Goal: Transaction & Acquisition: Book appointment/travel/reservation

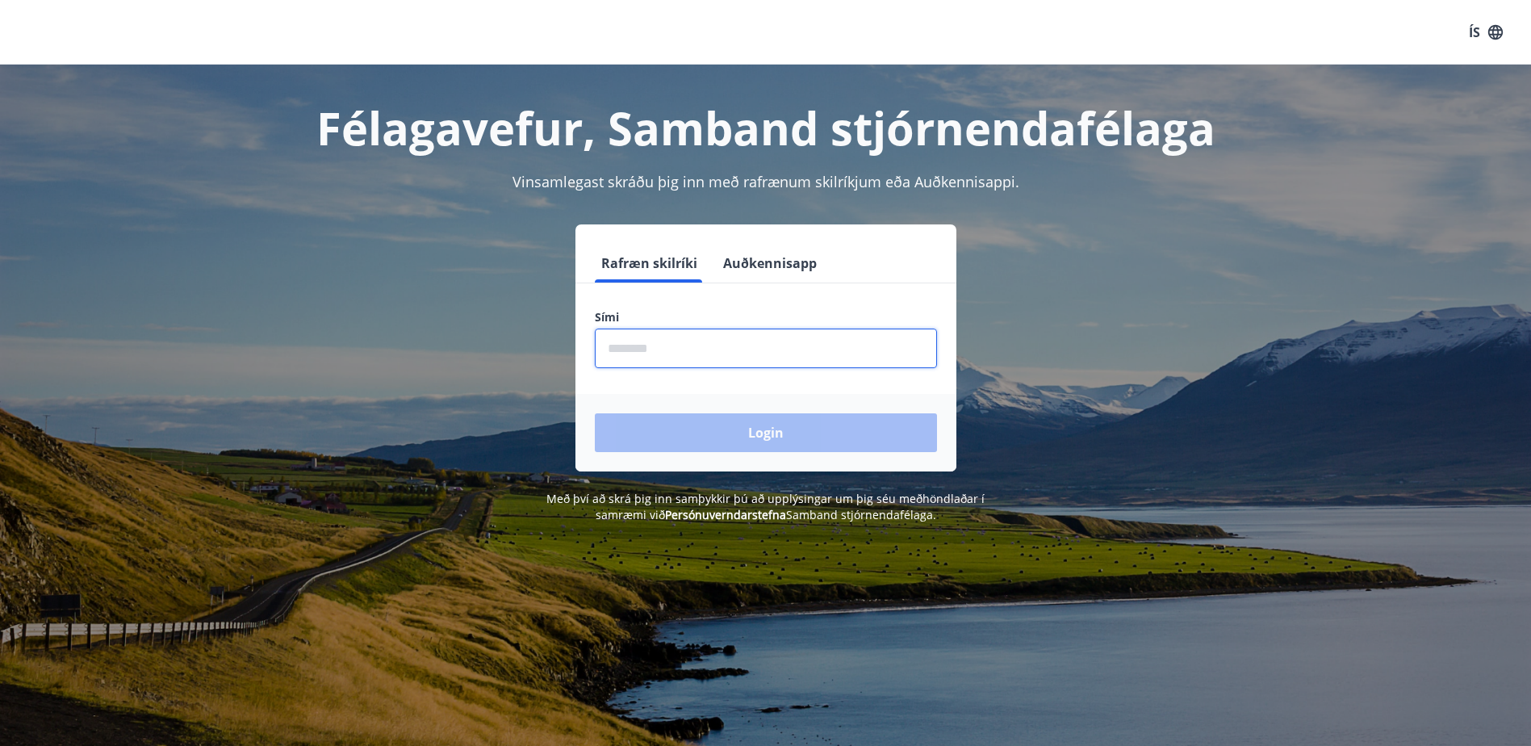
click at [824, 336] on input "phone" at bounding box center [766, 348] width 342 height 40
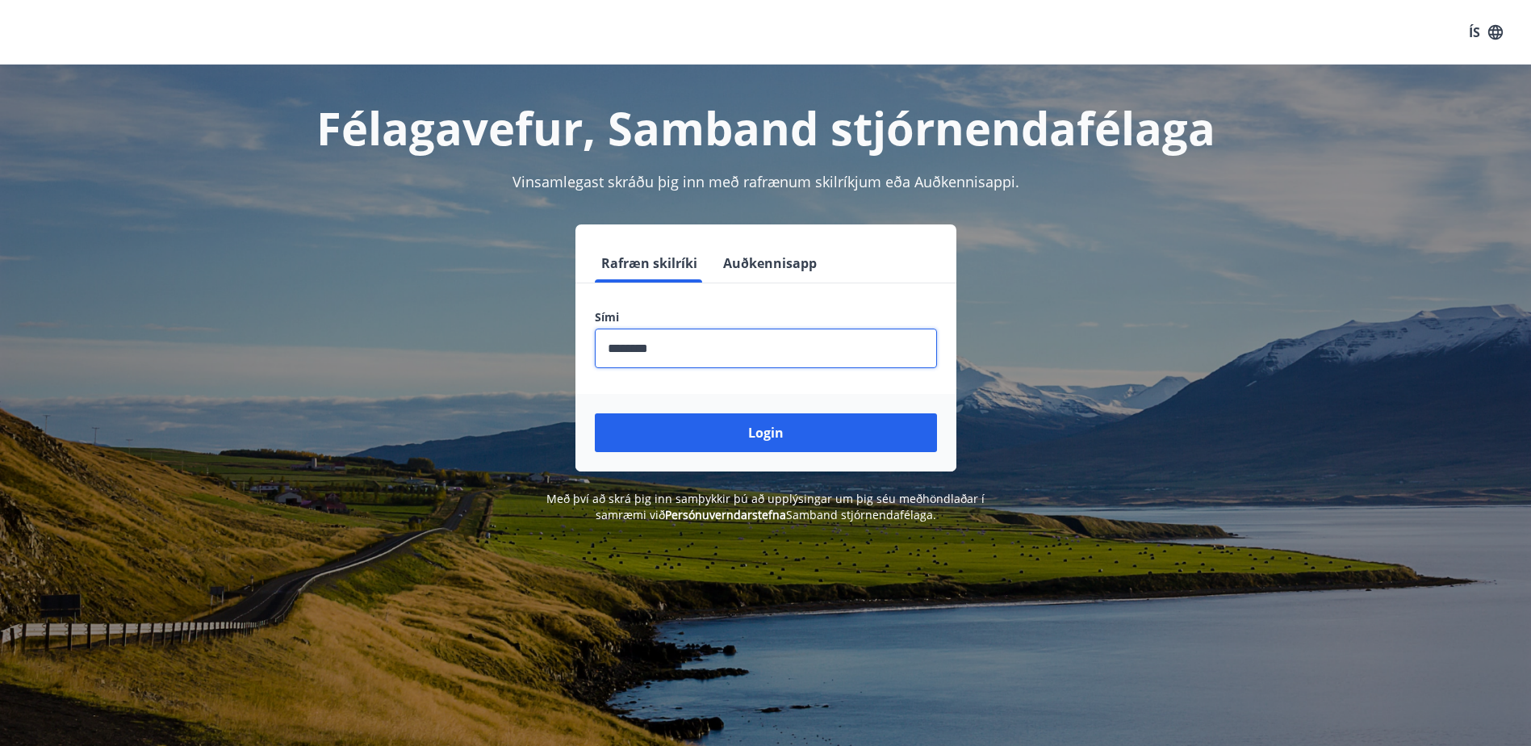
type input "********"
click at [595, 413] on button "Login" at bounding box center [766, 432] width 342 height 39
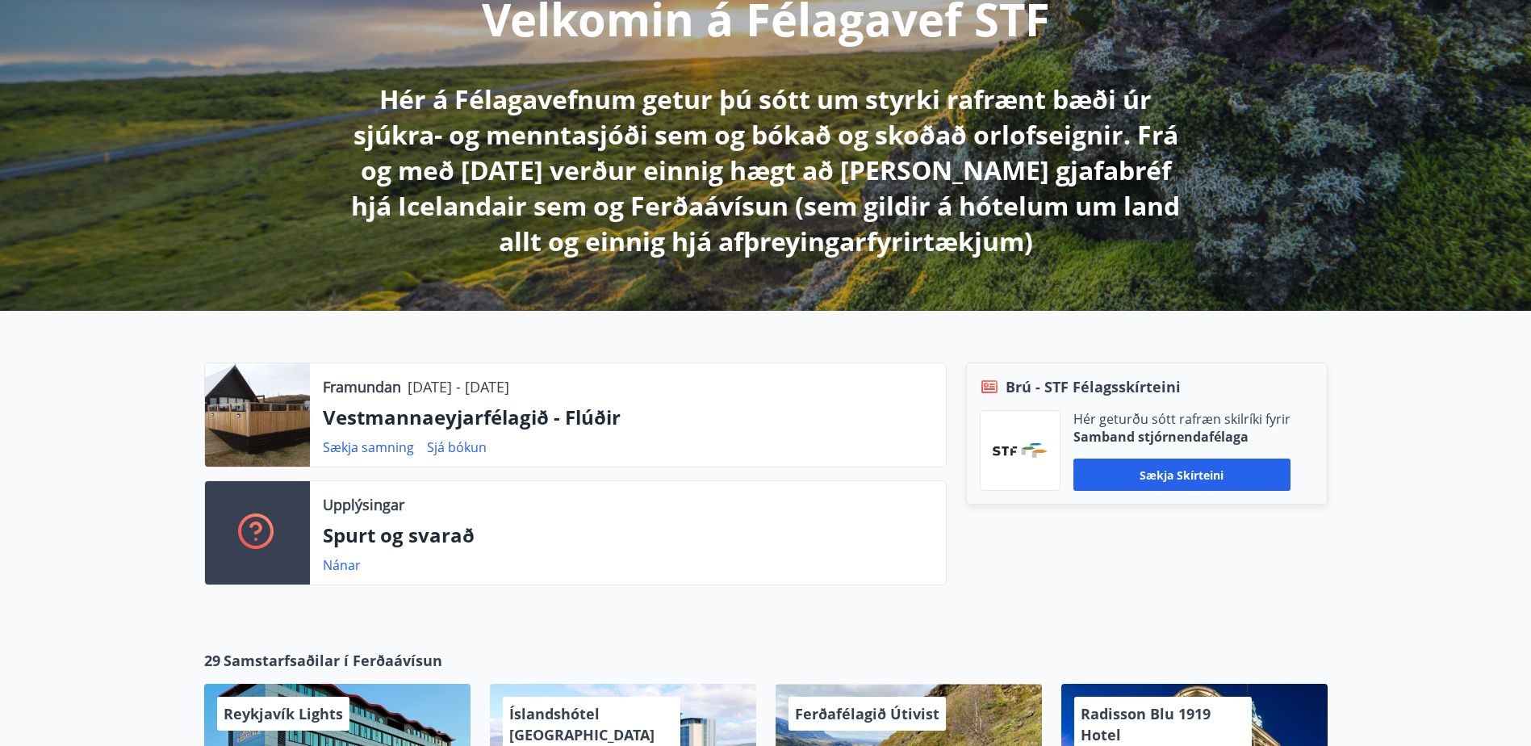
scroll to position [323, 0]
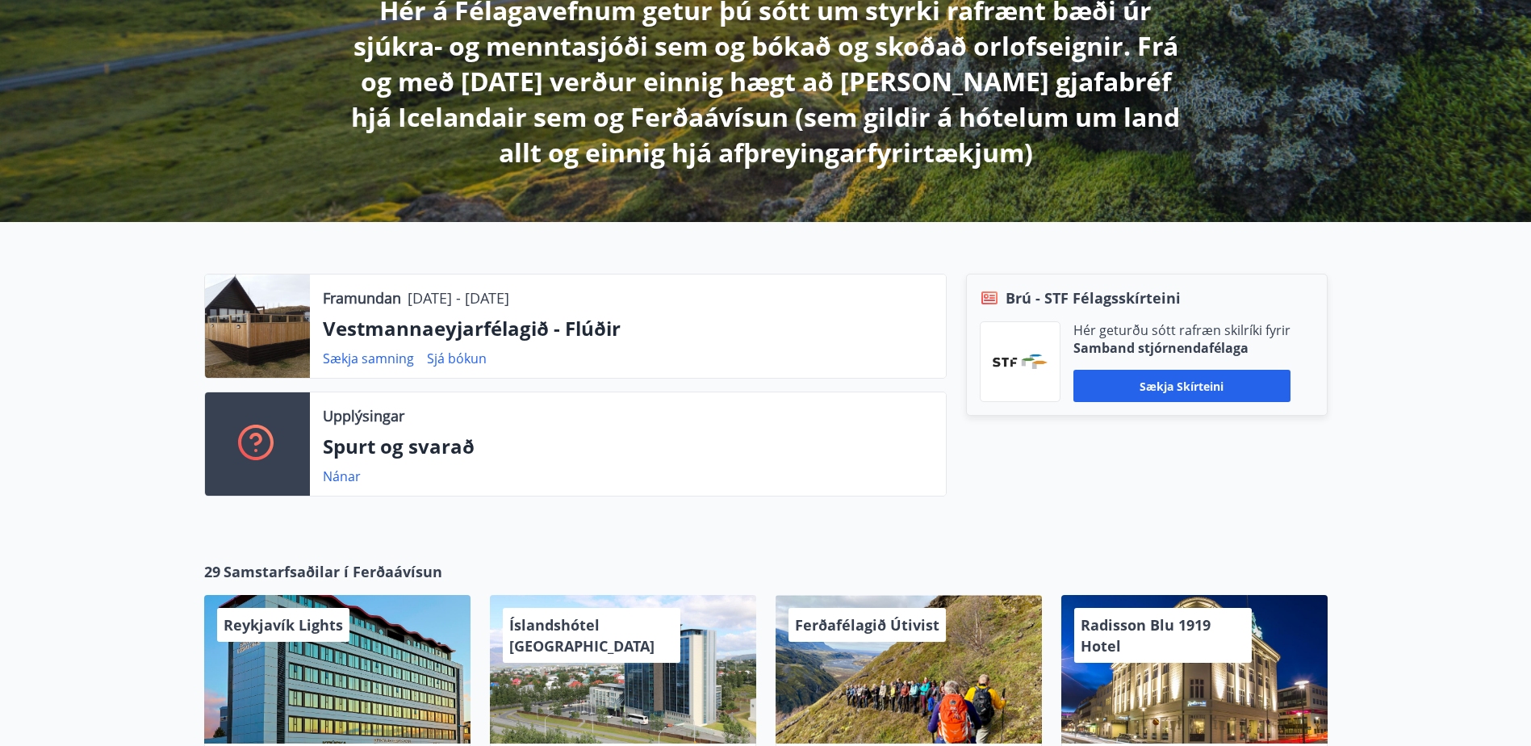
click at [284, 320] on div at bounding box center [257, 325] width 105 height 103
click at [441, 354] on link "Sjá bókun" at bounding box center [457, 358] width 60 height 18
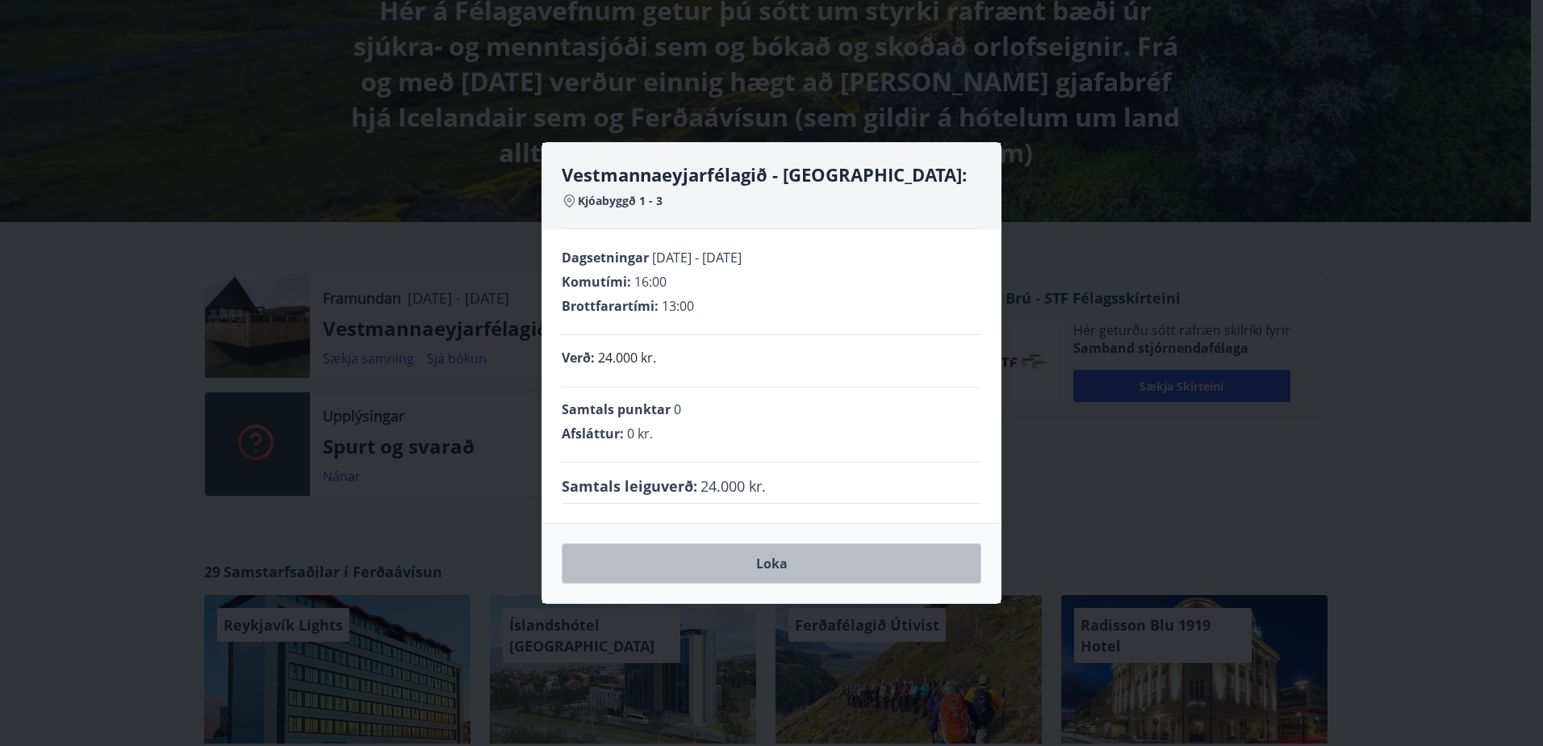
click at [806, 567] on button "Loka" at bounding box center [772, 563] width 420 height 40
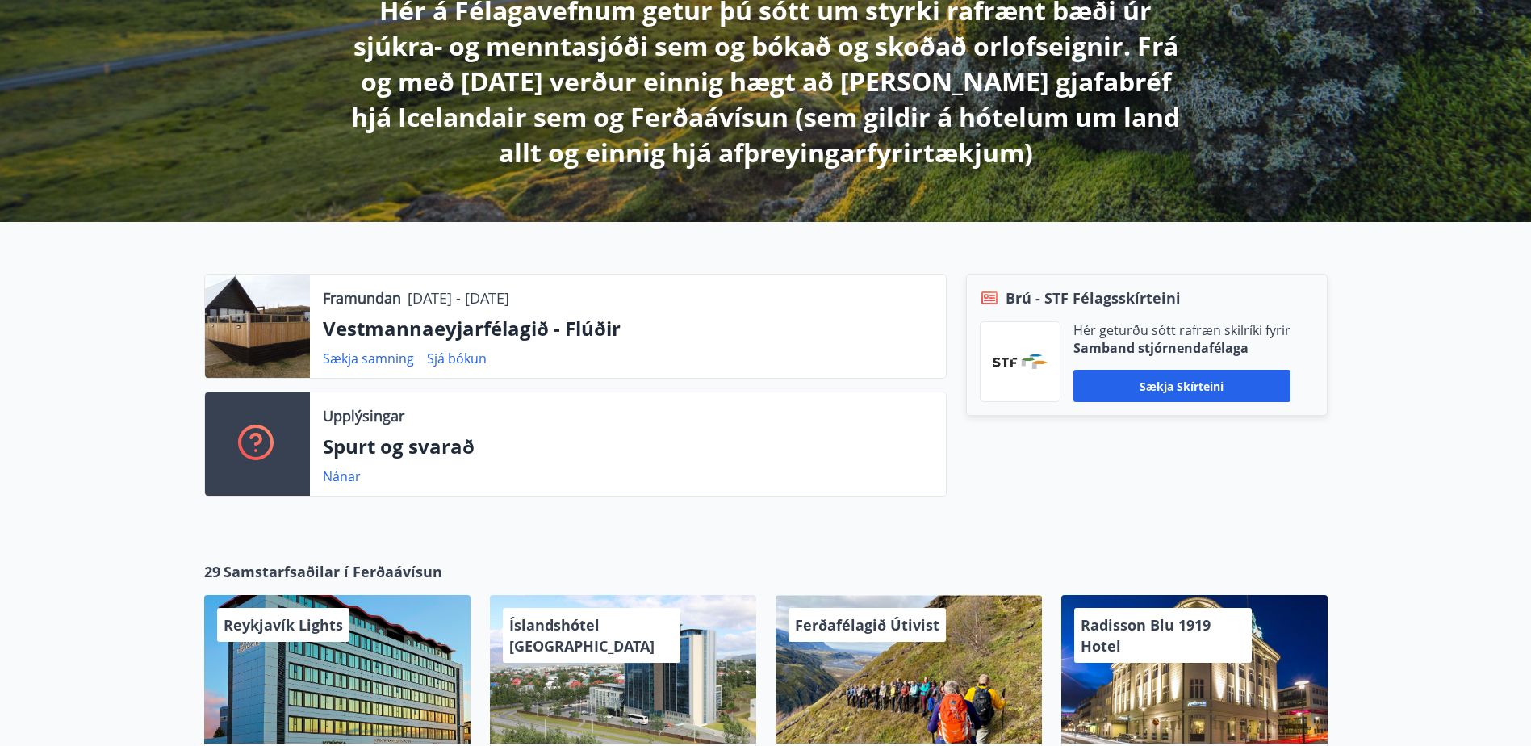
click at [230, 330] on div at bounding box center [257, 325] width 105 height 103
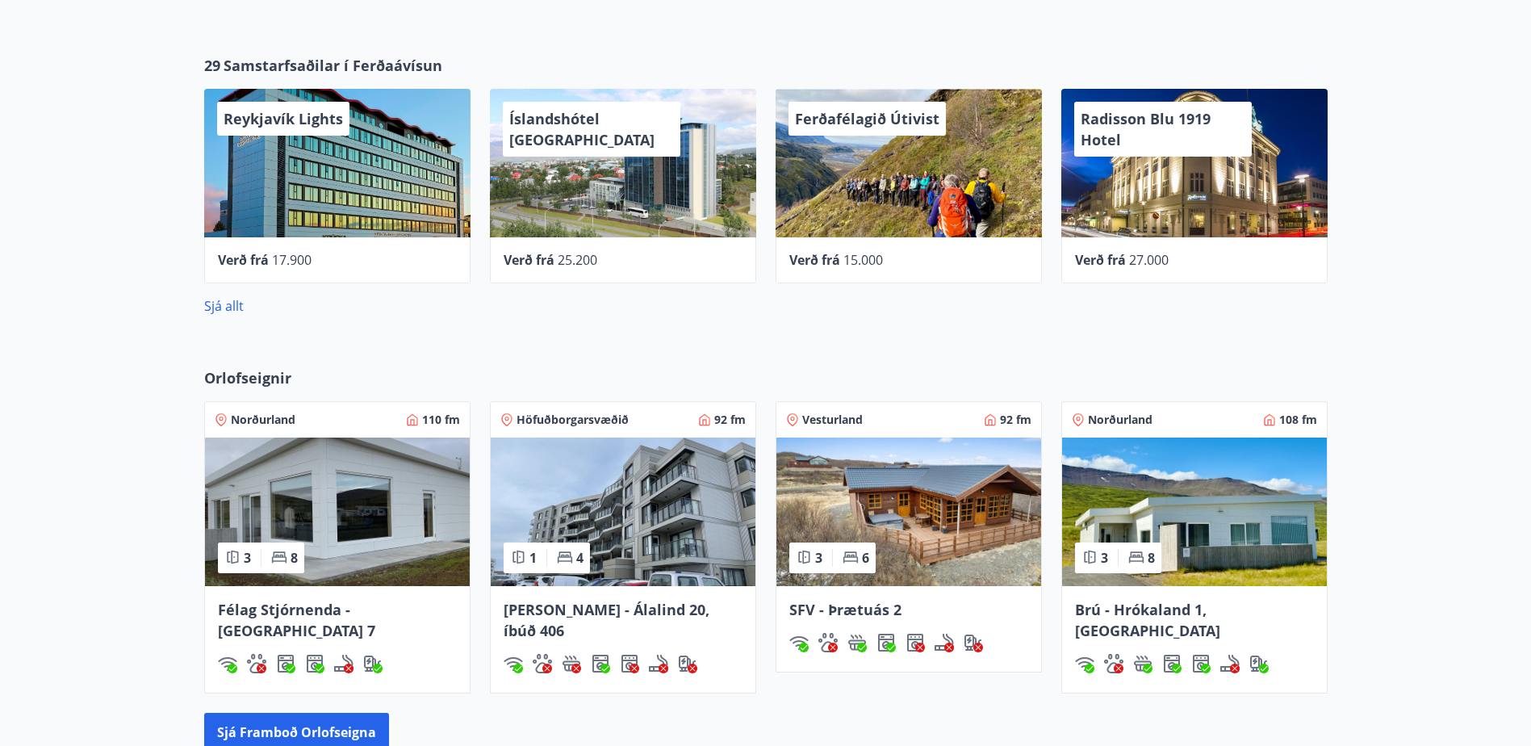
scroll to position [1049, 0]
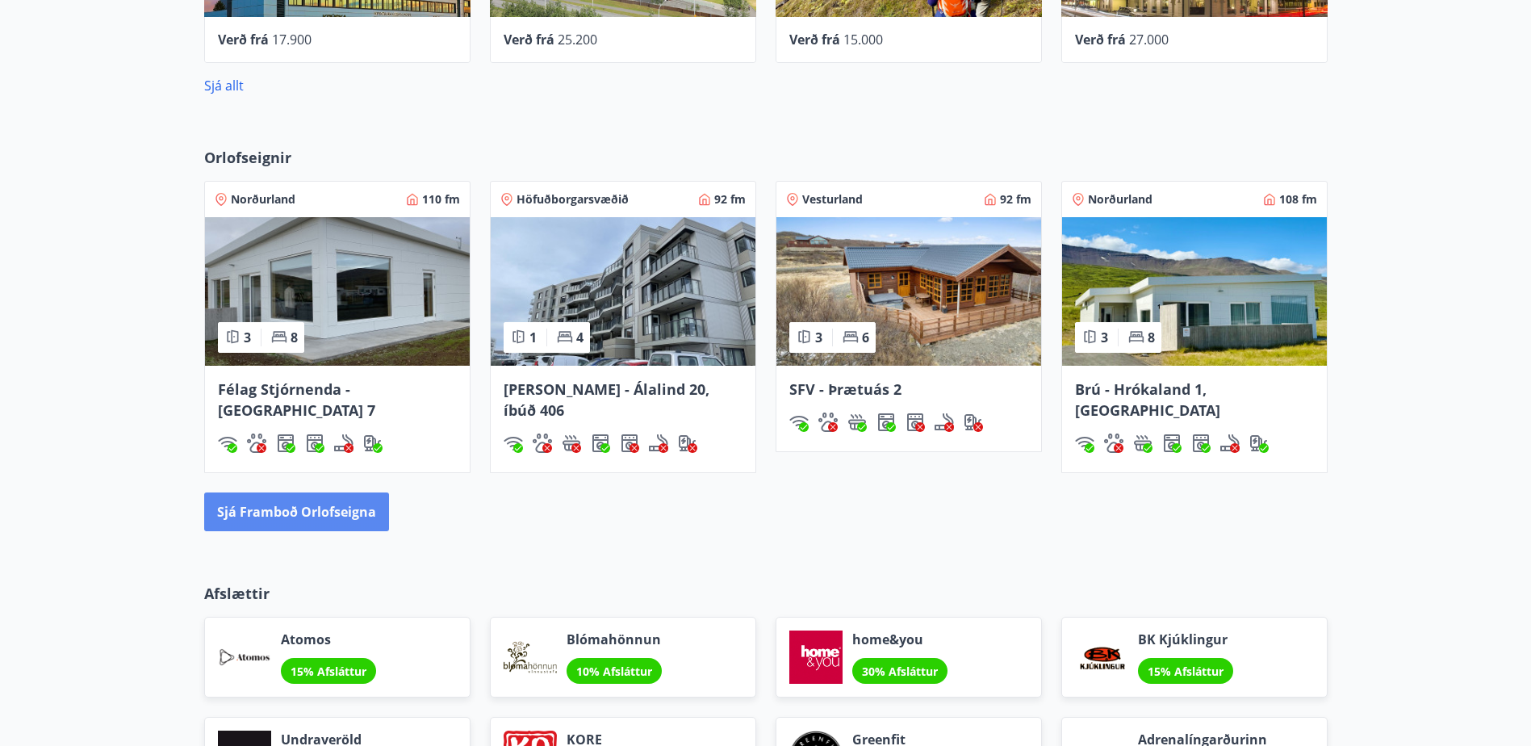
click at [295, 492] on button "Sjá framboð orlofseigna" at bounding box center [296, 511] width 185 height 39
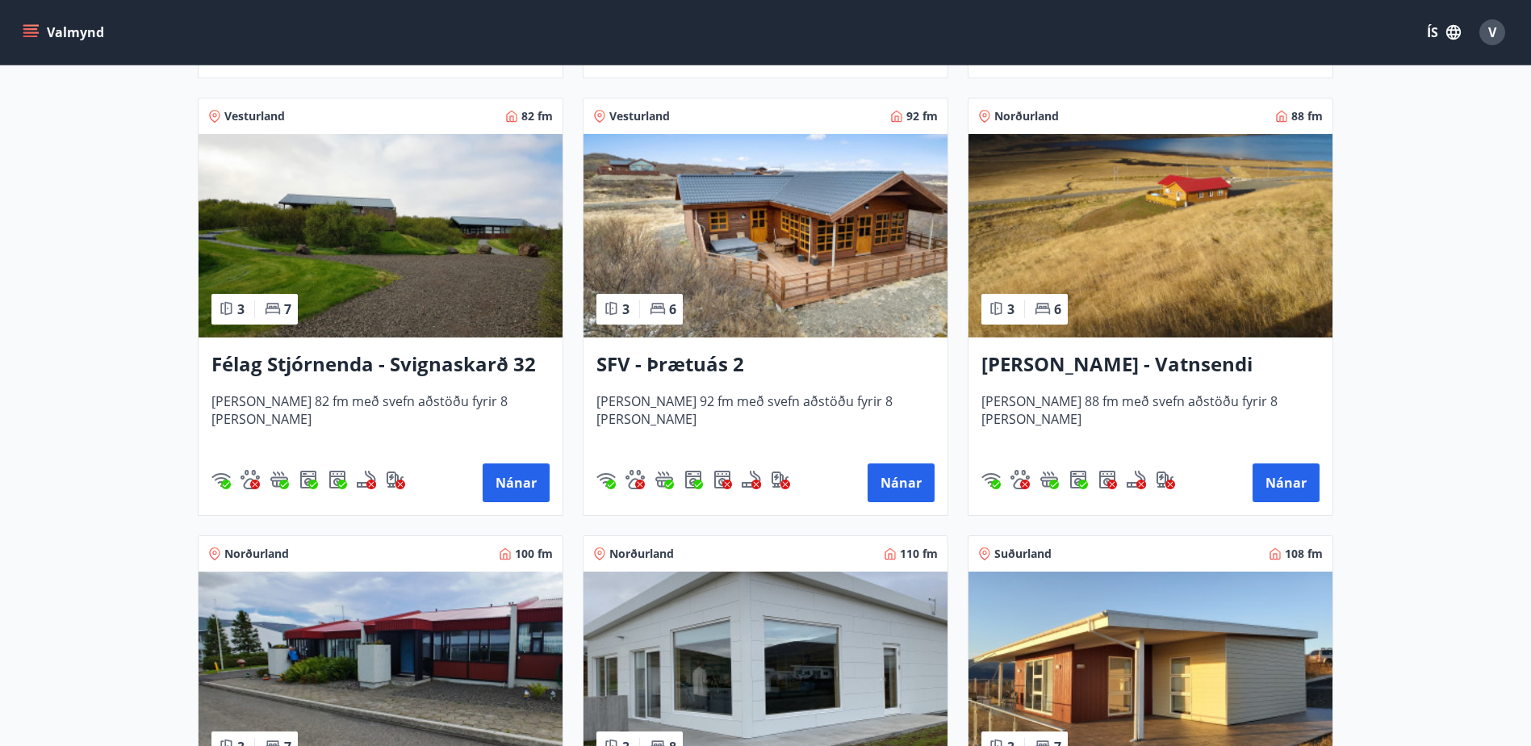
scroll to position [2906, 0]
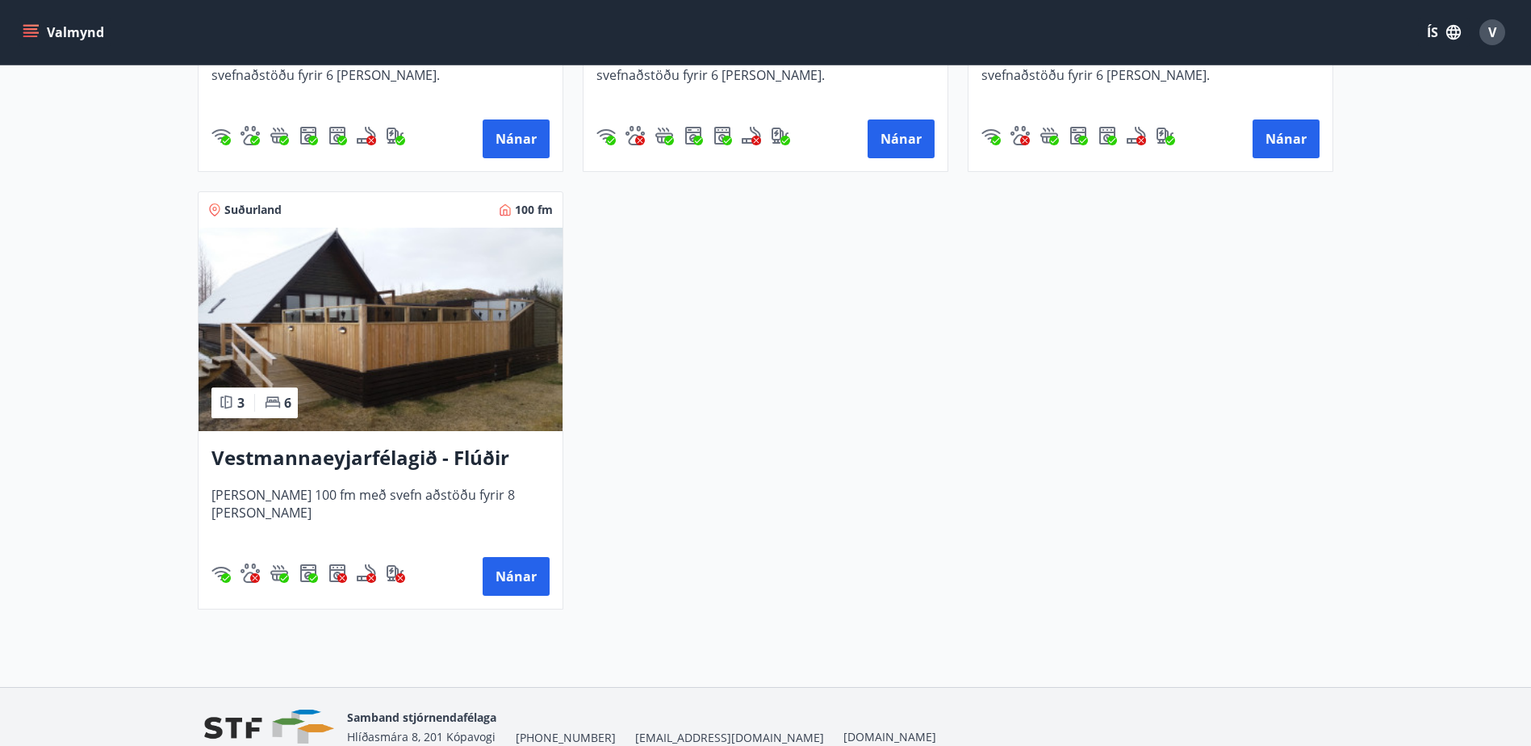
click at [354, 353] on img at bounding box center [381, 329] width 364 height 203
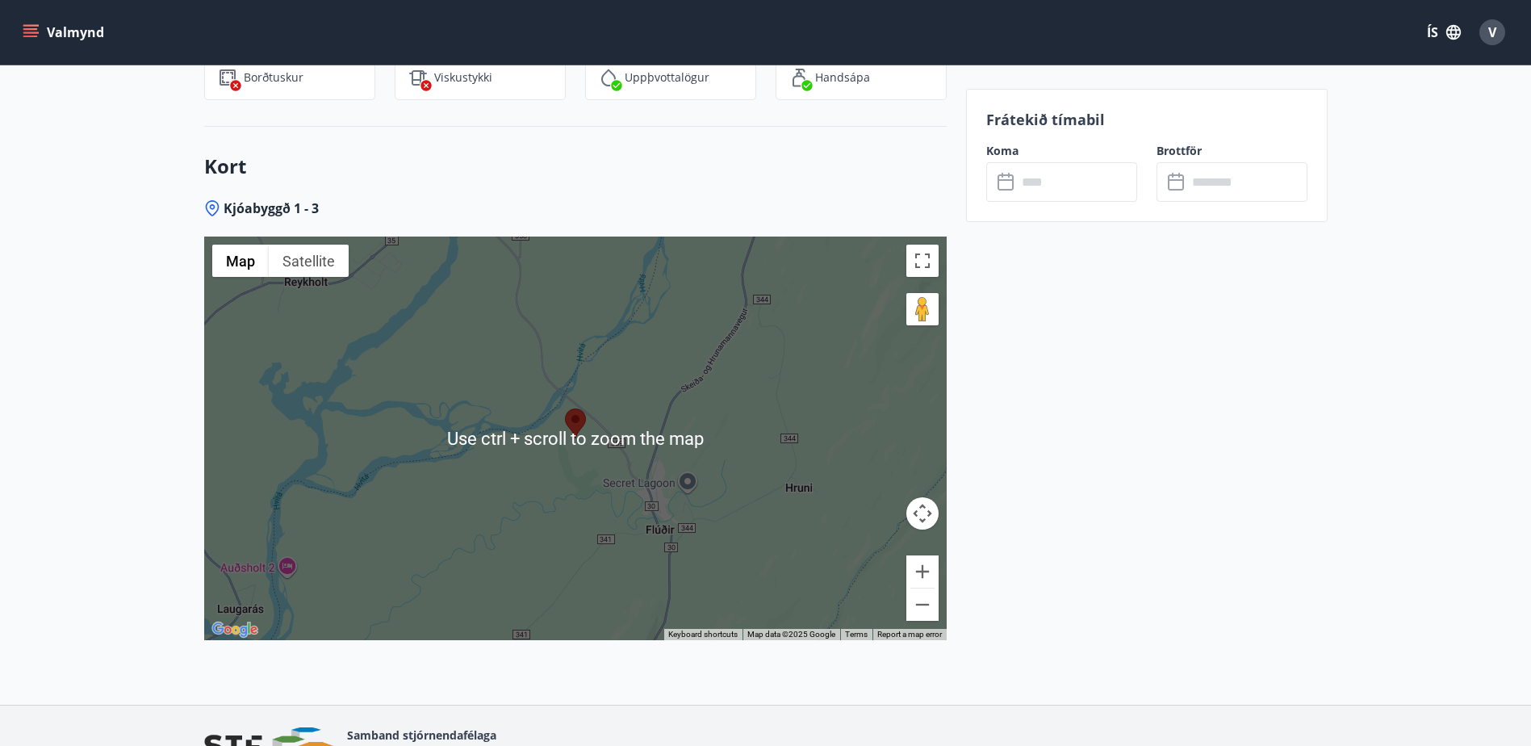
scroll to position [2054, 0]
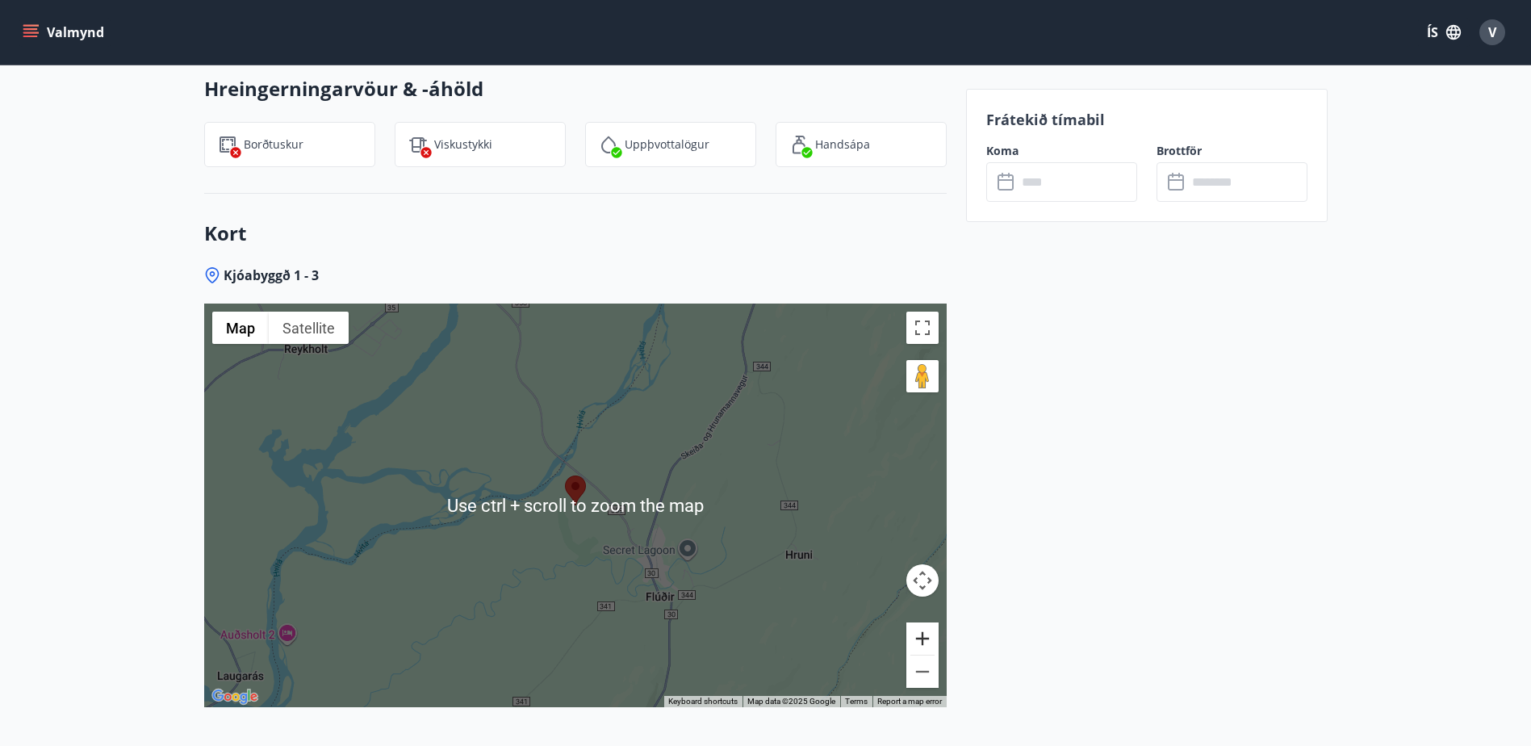
click at [923, 636] on button "Zoom in" at bounding box center [922, 638] width 32 height 32
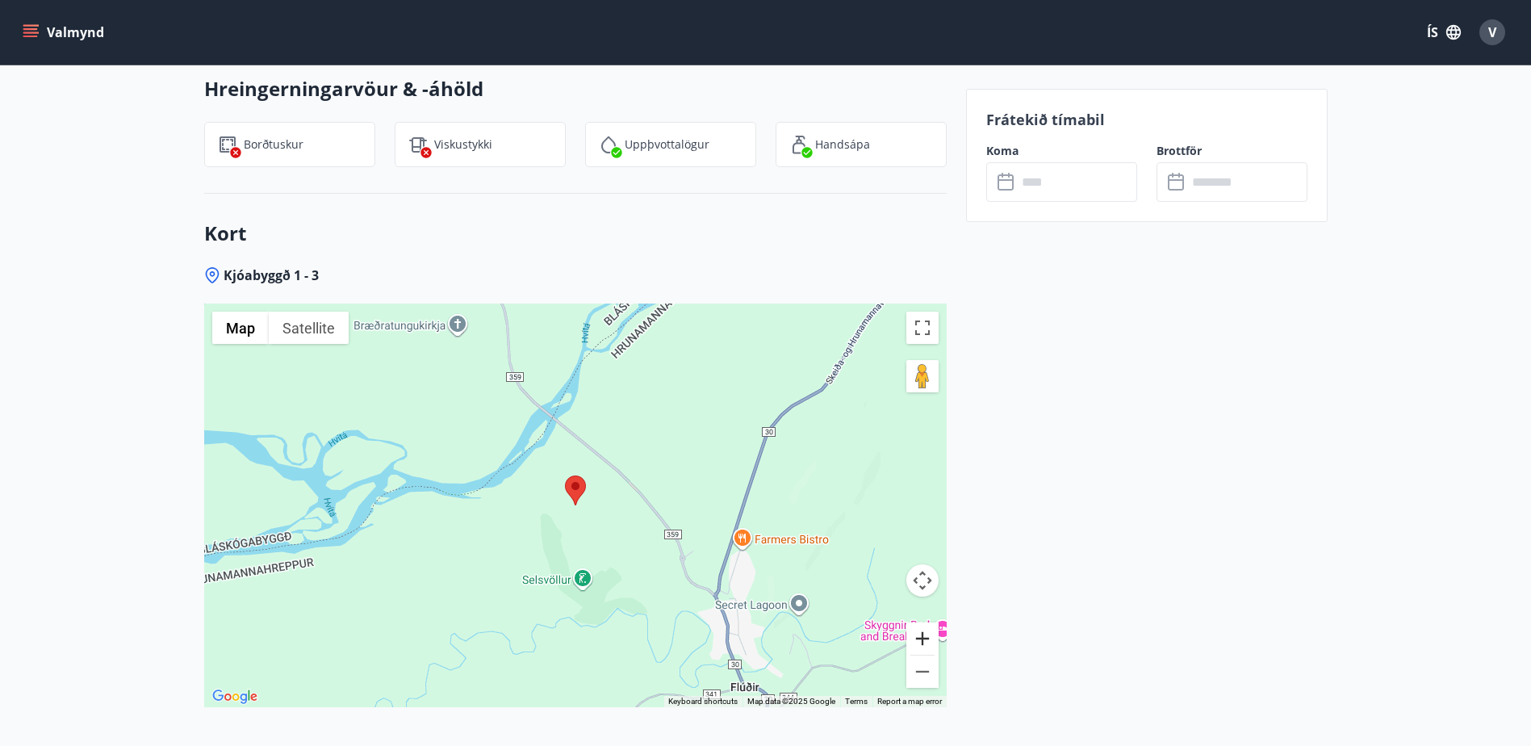
click at [923, 636] on button "Zoom in" at bounding box center [922, 638] width 32 height 32
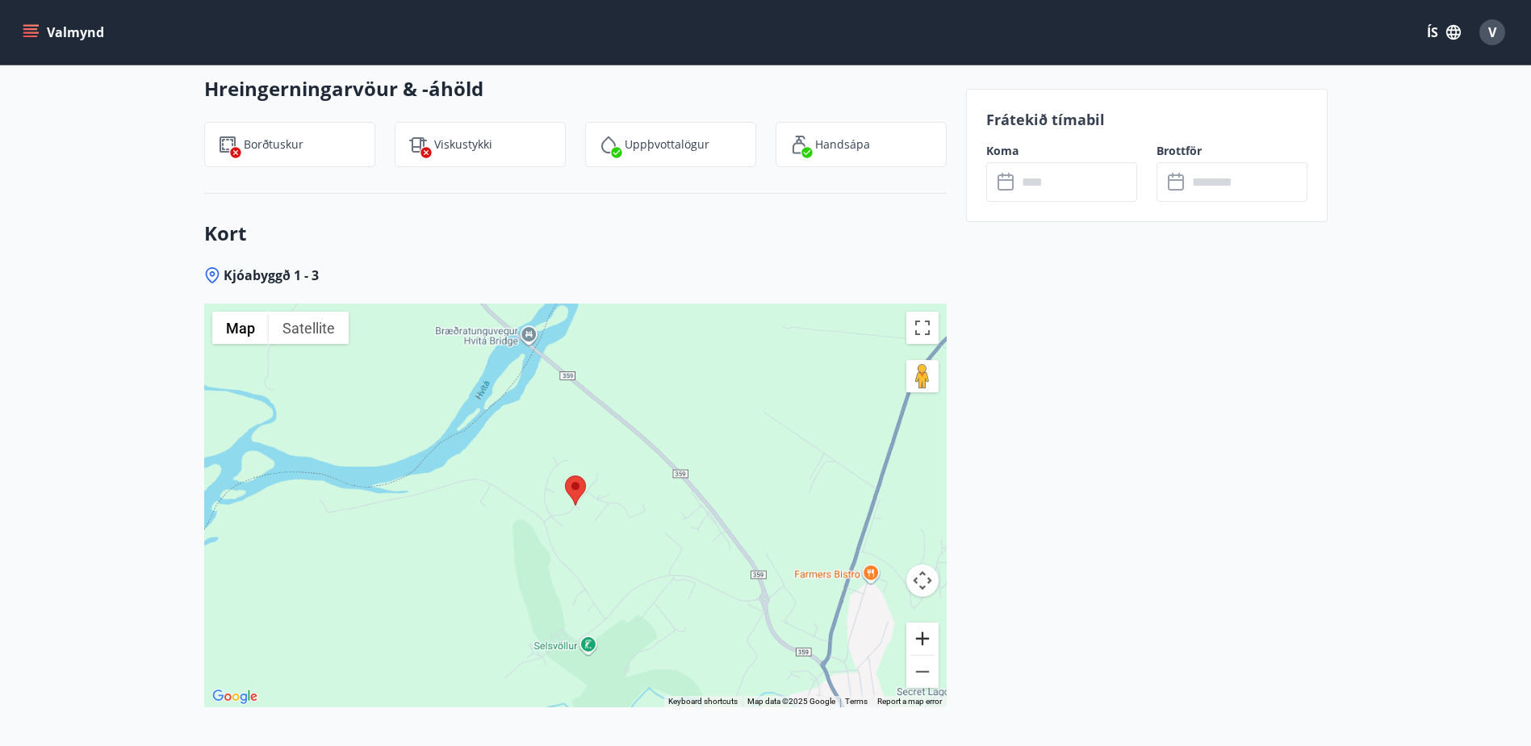
click at [923, 636] on button "Zoom in" at bounding box center [922, 638] width 32 height 32
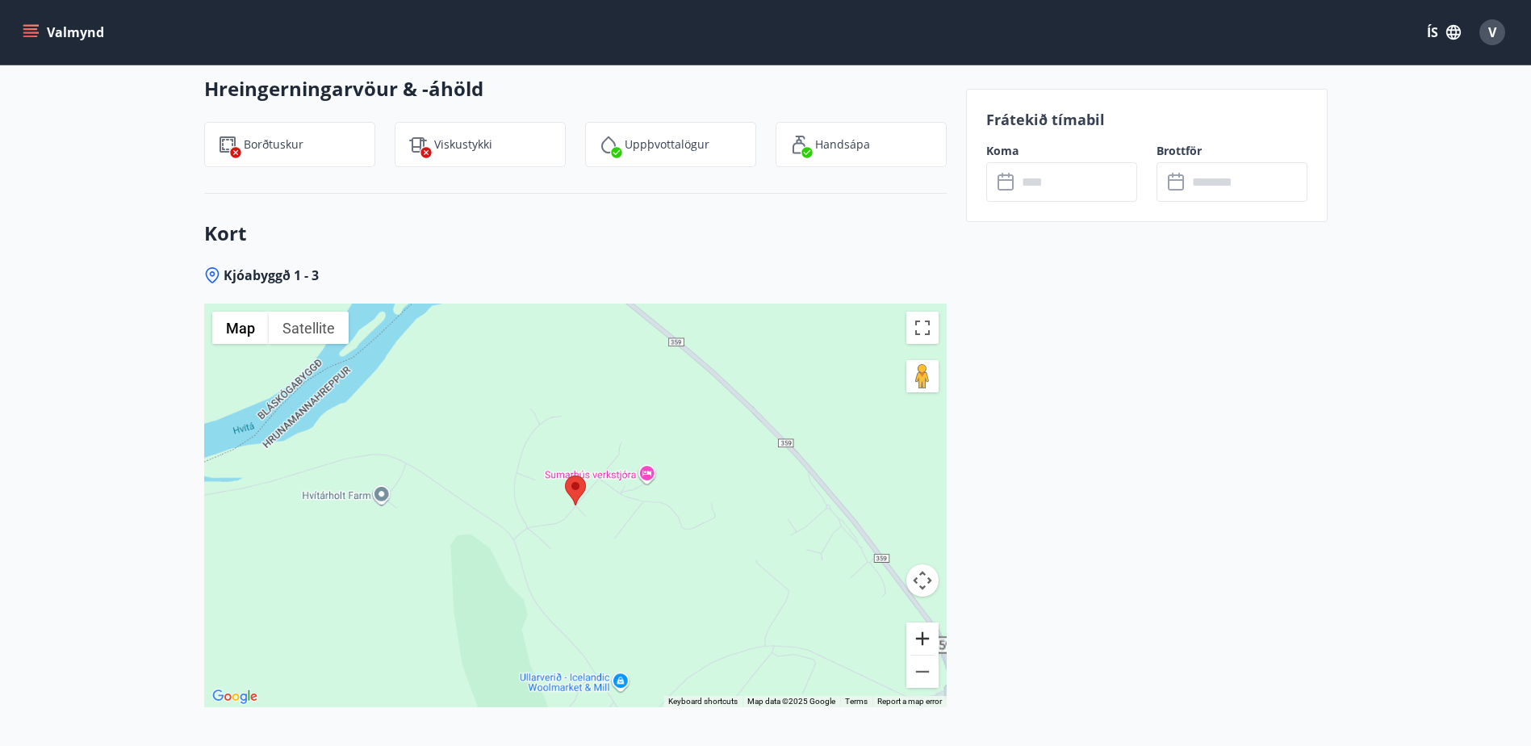
click at [923, 636] on button "Zoom in" at bounding box center [922, 638] width 32 height 32
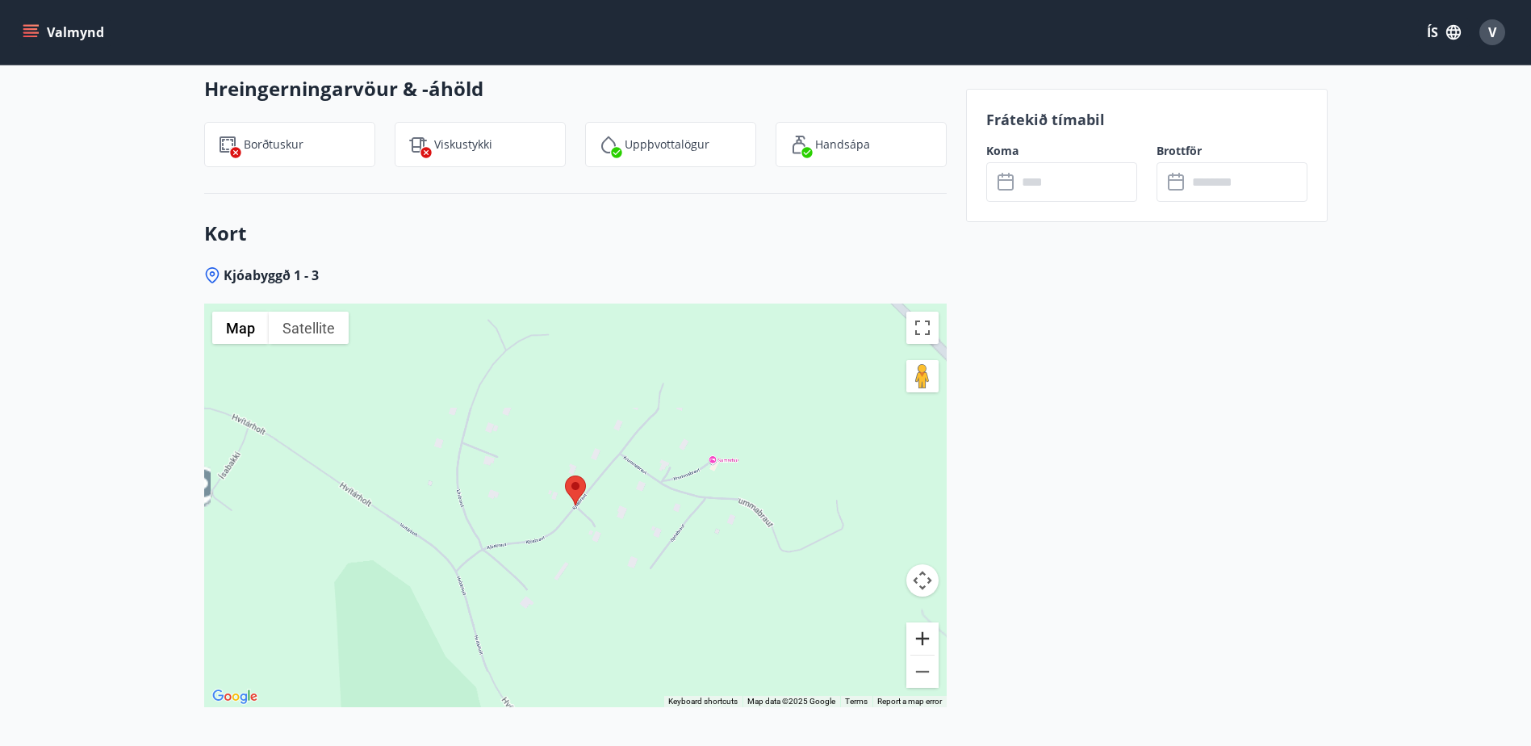
click at [923, 636] on button "Zoom in" at bounding box center [922, 638] width 32 height 32
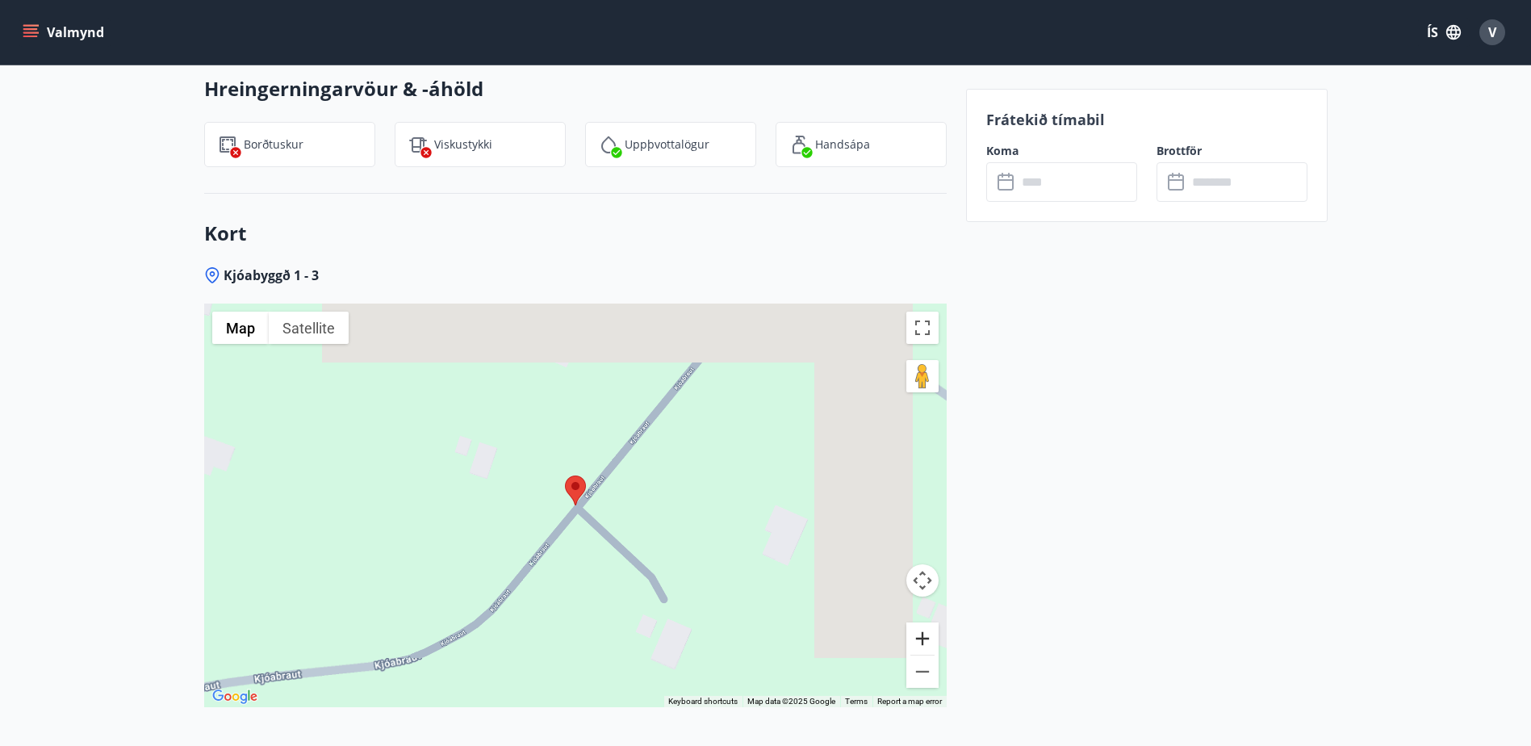
click at [923, 636] on button "Zoom in" at bounding box center [922, 638] width 32 height 32
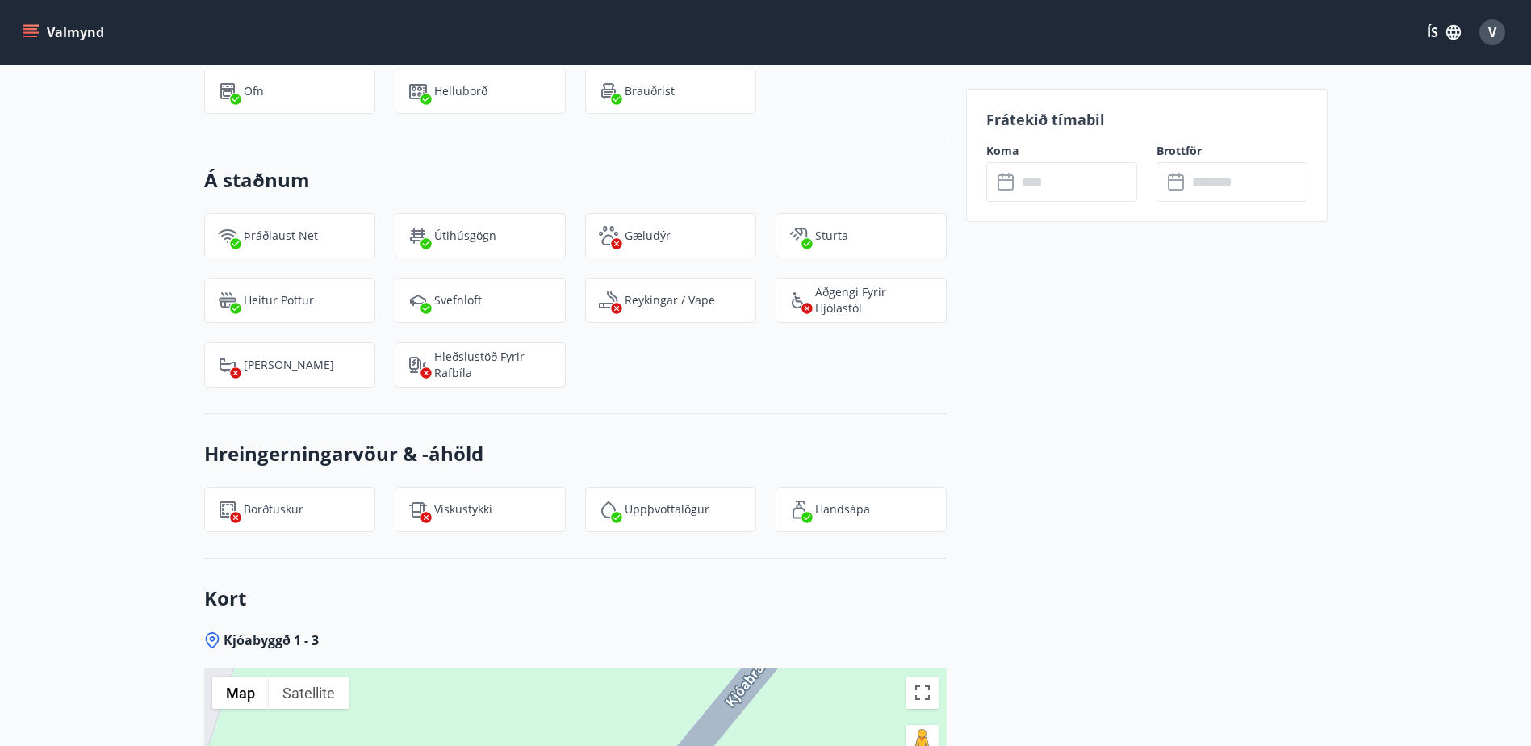
scroll to position [2216, 0]
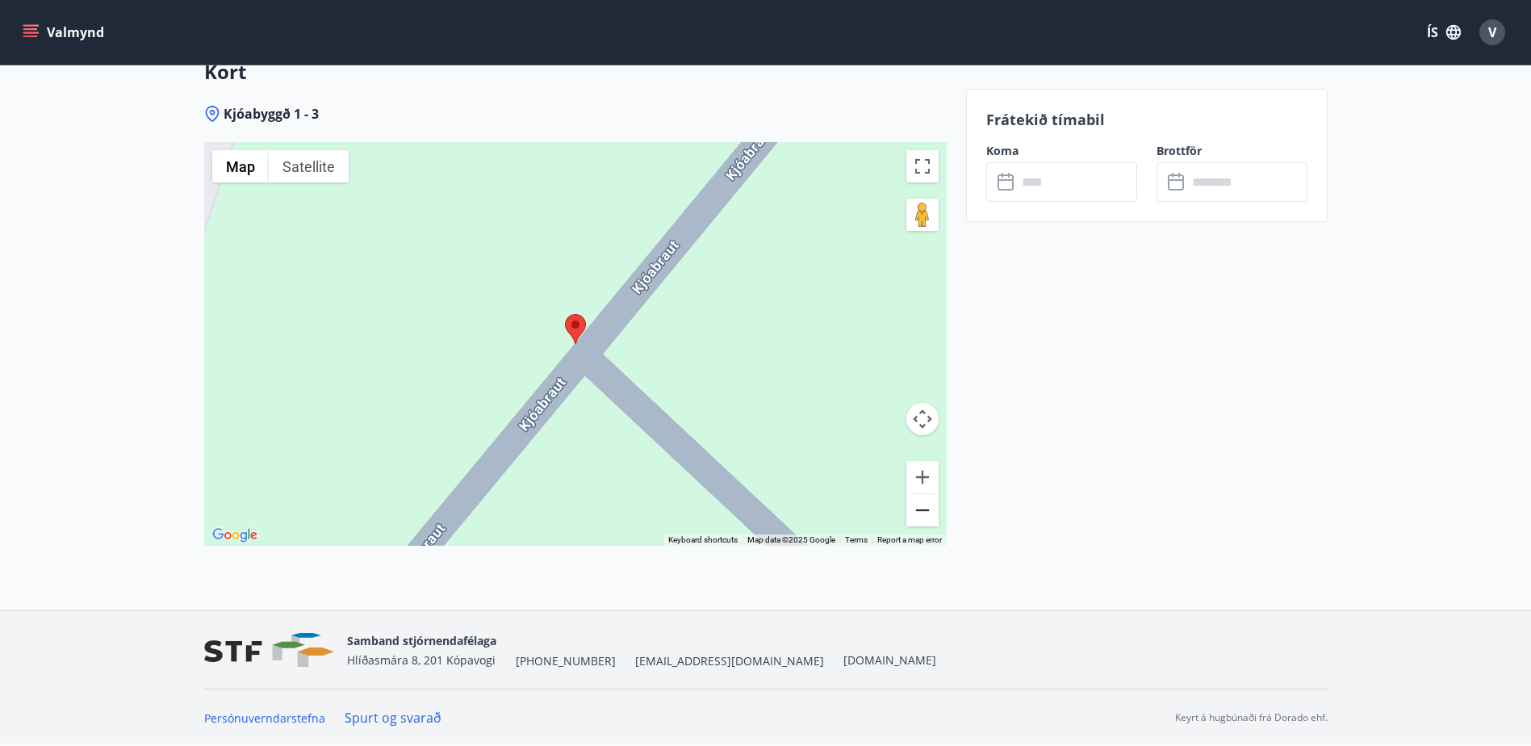
click at [917, 512] on button "Zoom out" at bounding box center [922, 510] width 32 height 32
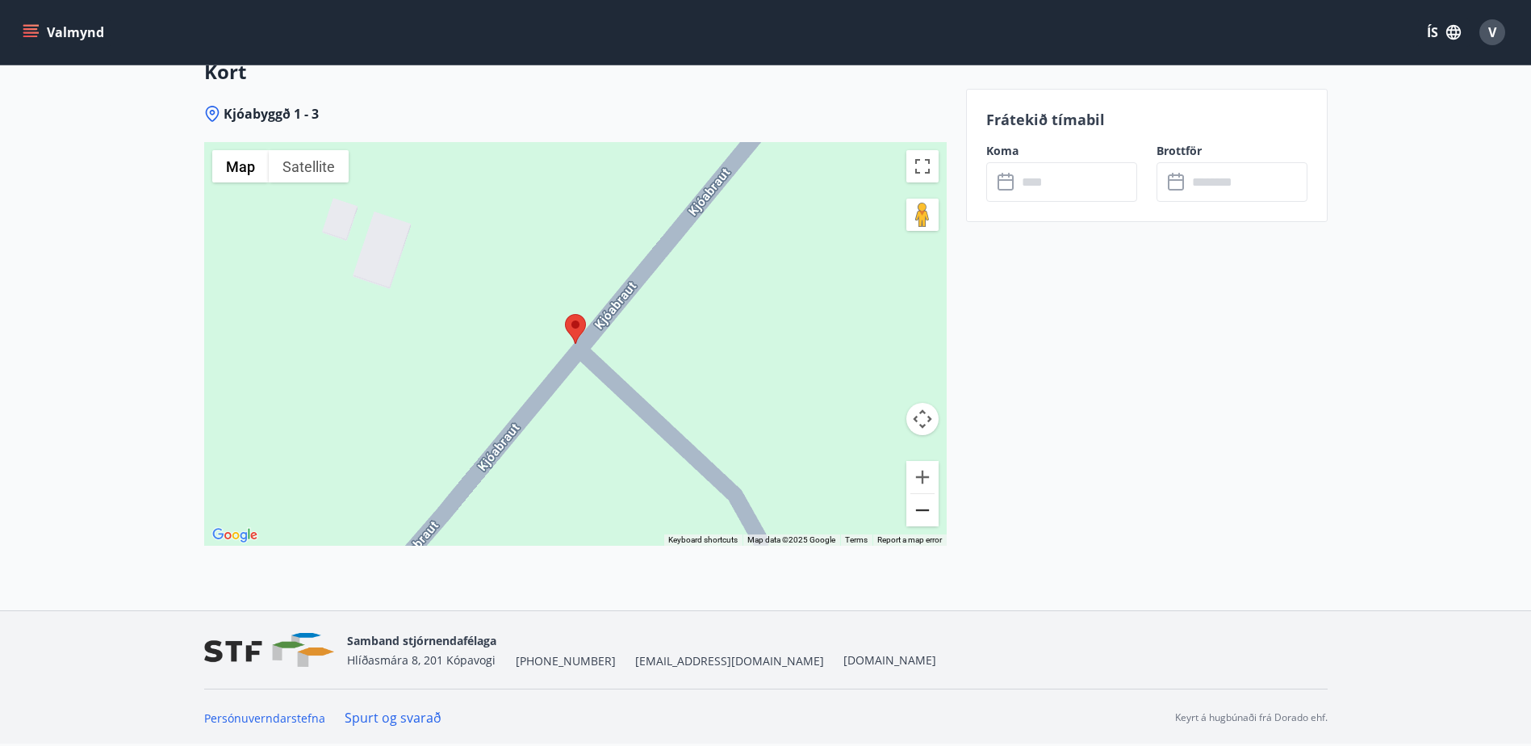
click at [917, 512] on button "Zoom out" at bounding box center [922, 510] width 32 height 32
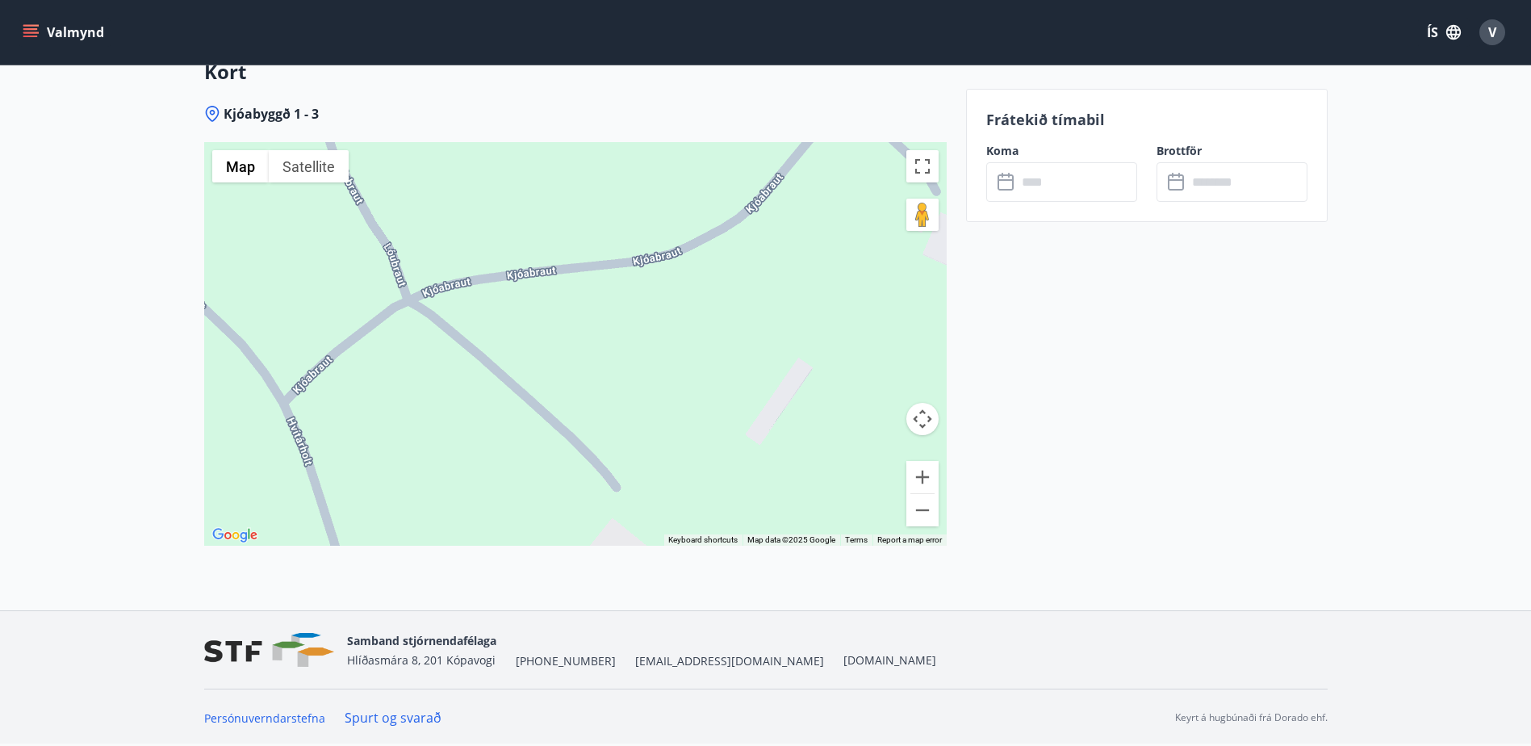
drag, startPoint x: 555, startPoint y: 443, endPoint x: 824, endPoint y: 189, distance: 370.0
click at [824, 189] on div at bounding box center [575, 344] width 743 height 404
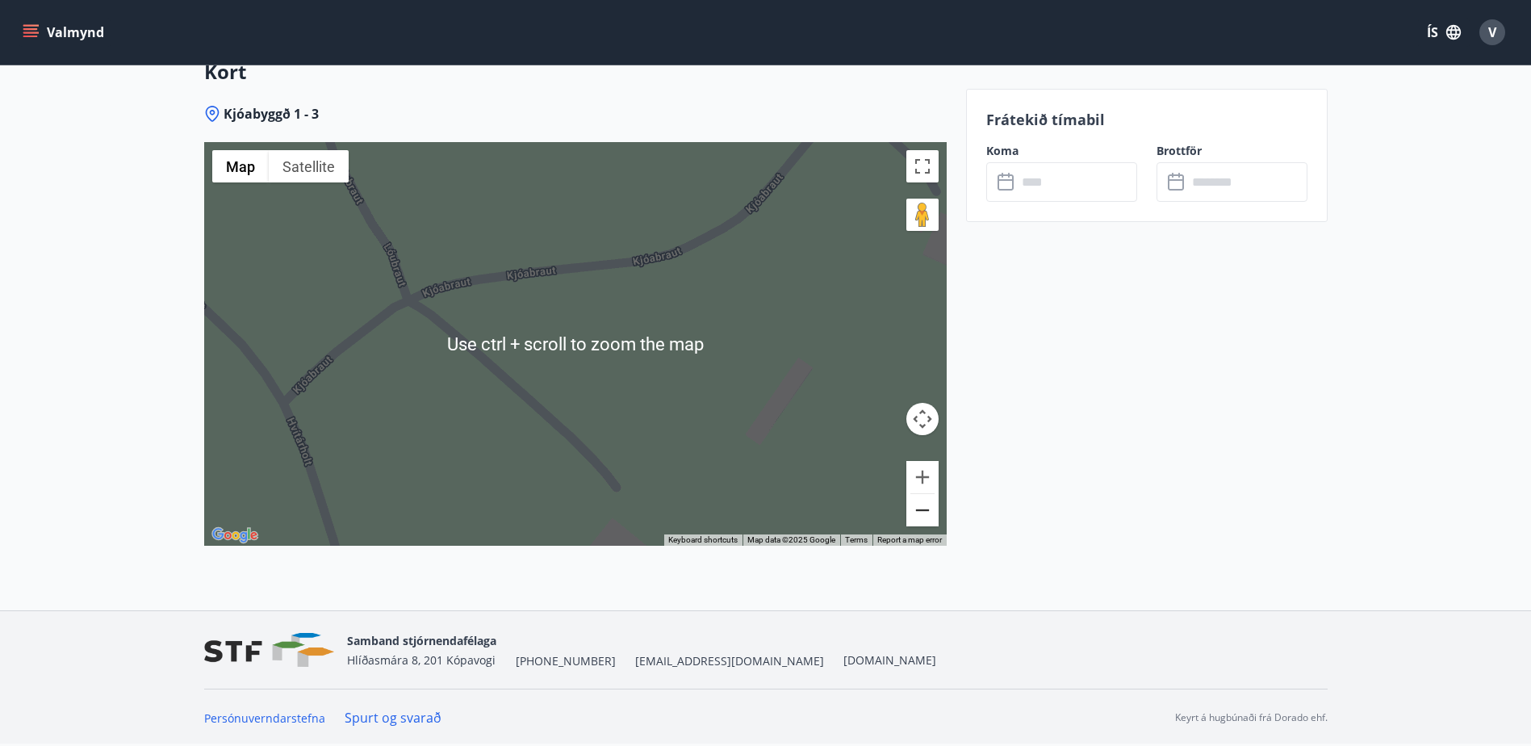
click at [923, 513] on button "Zoom out" at bounding box center [922, 510] width 32 height 32
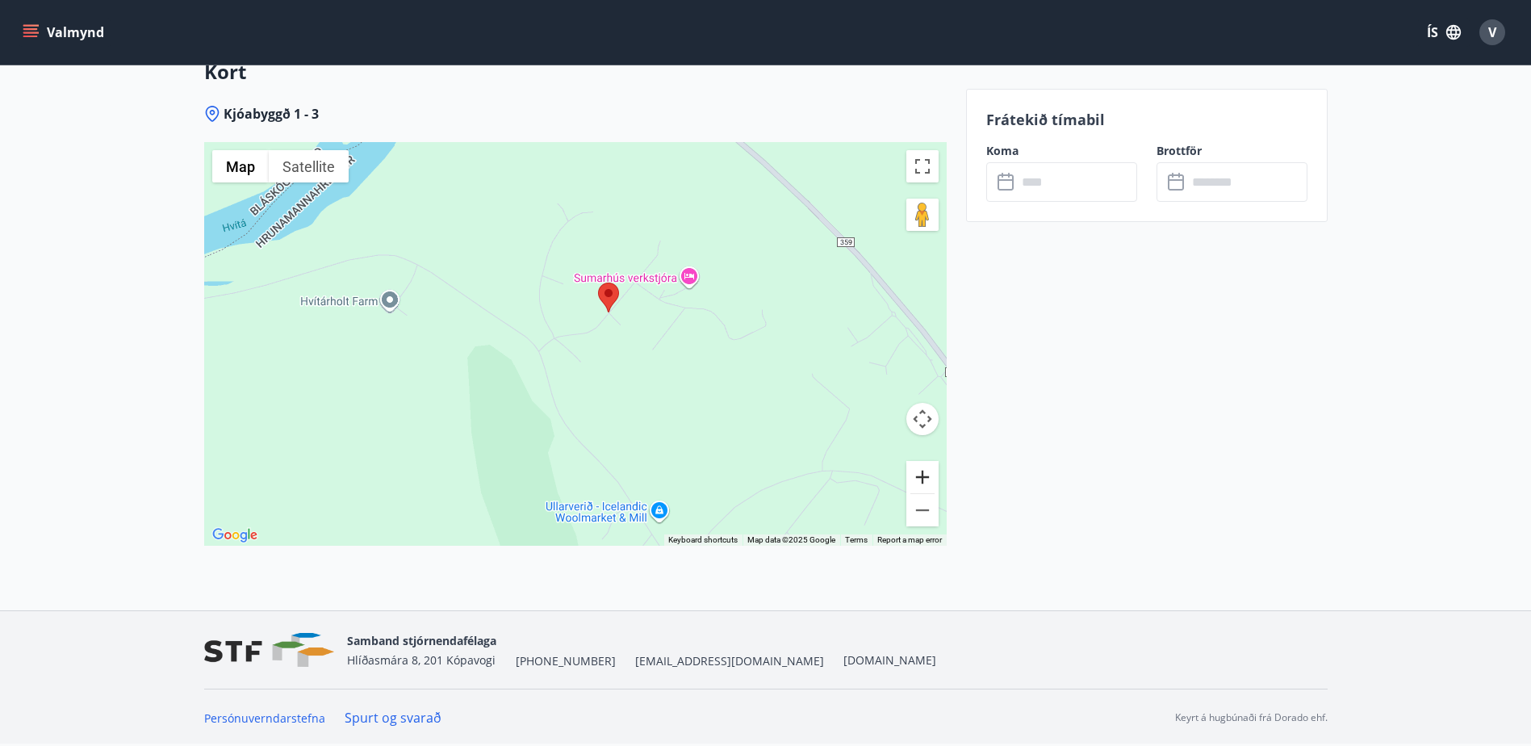
click at [923, 475] on button "Zoom in" at bounding box center [922, 477] width 32 height 32
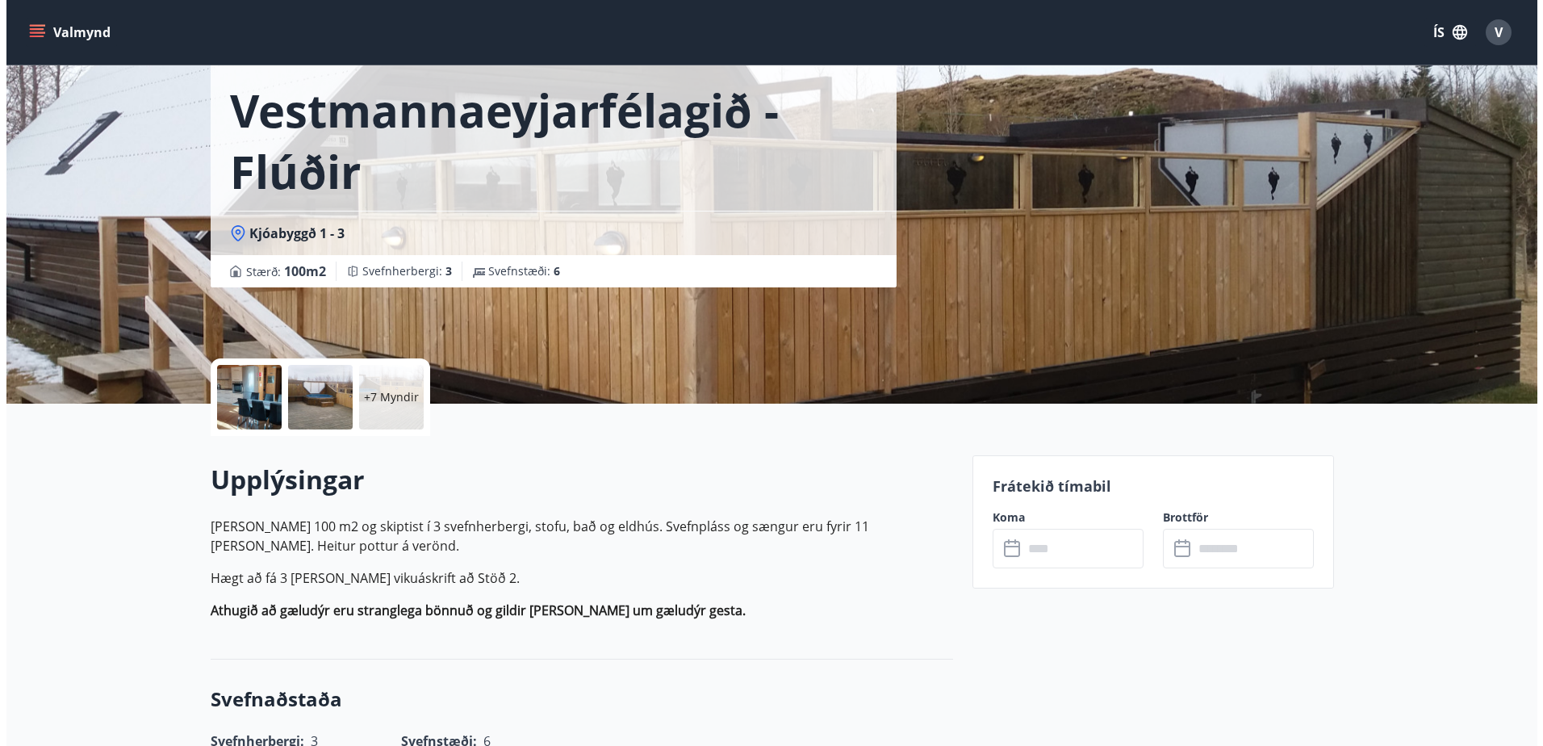
scroll to position [0, 0]
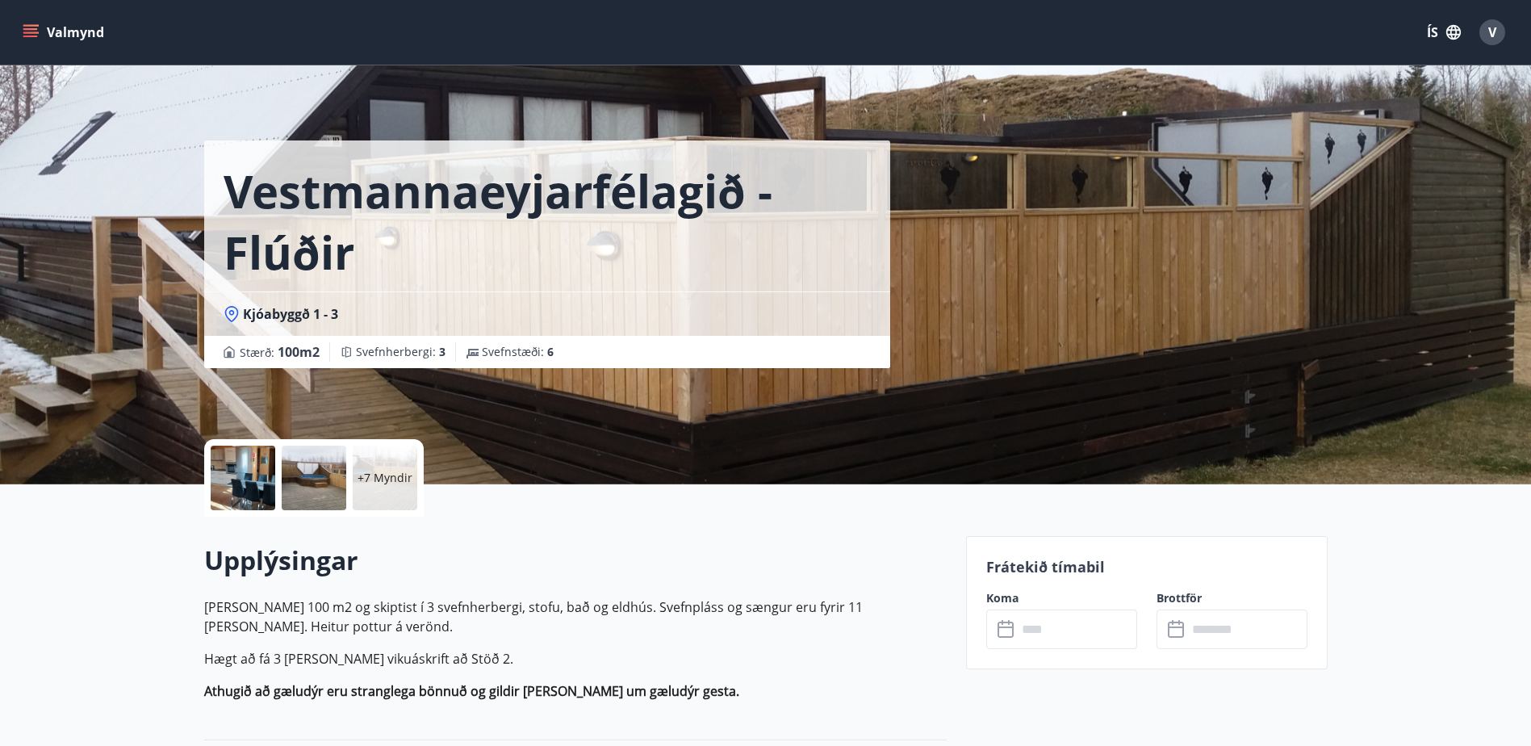
click at [248, 469] on div at bounding box center [243, 478] width 65 height 65
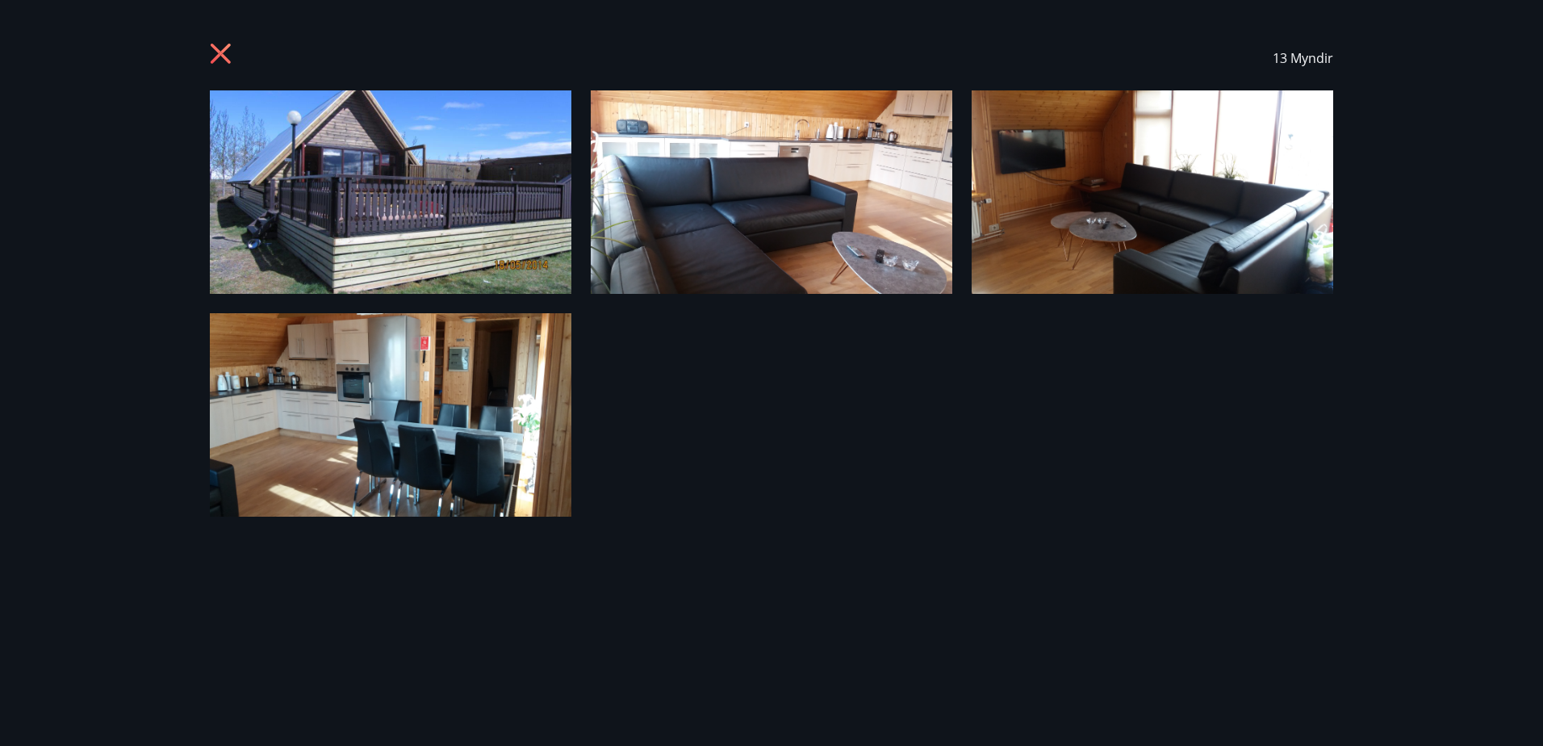
click at [422, 209] on img at bounding box center [391, 191] width 362 height 203
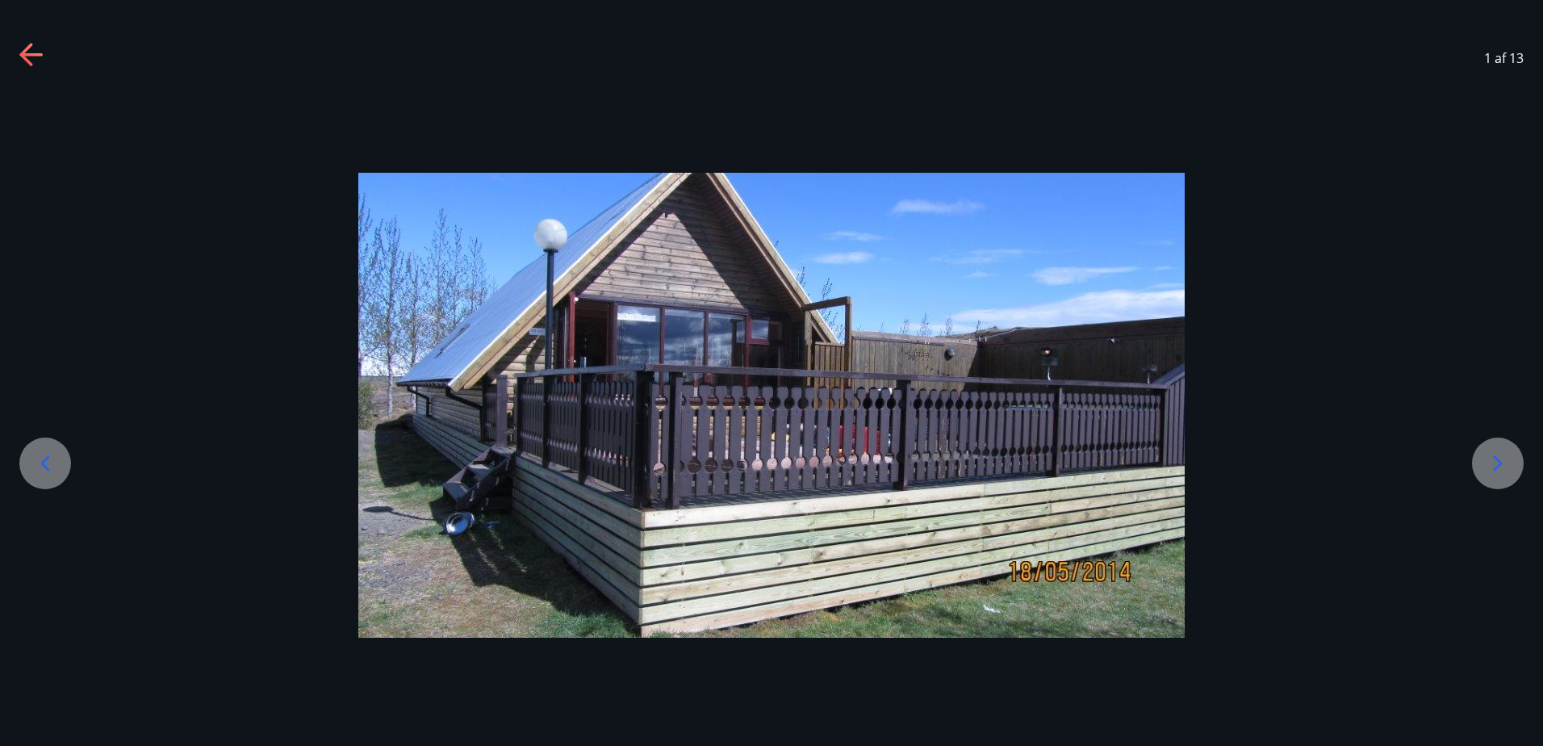
click at [1492, 469] on icon at bounding box center [1498, 463] width 26 height 26
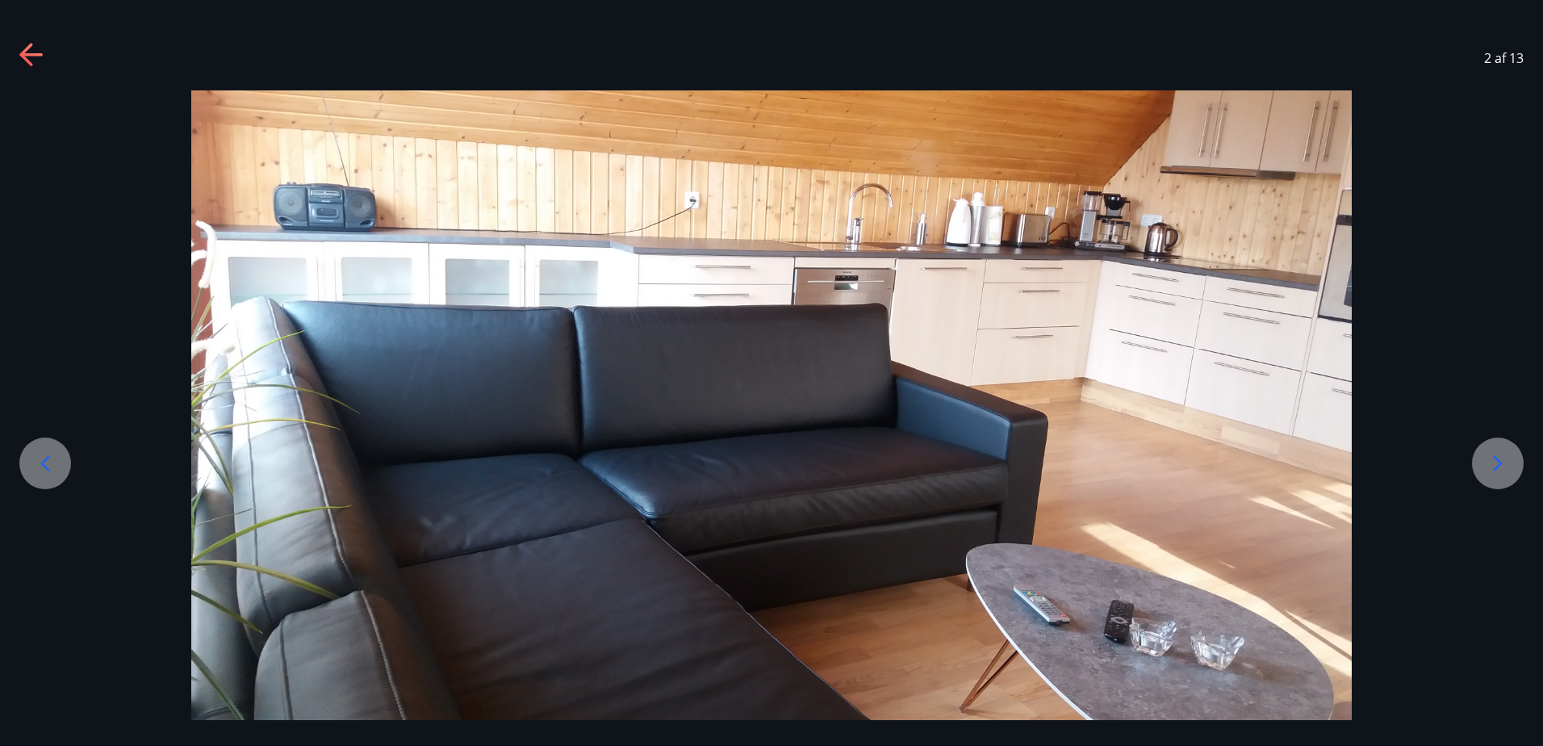
click at [1506, 456] on icon at bounding box center [1498, 463] width 26 height 26
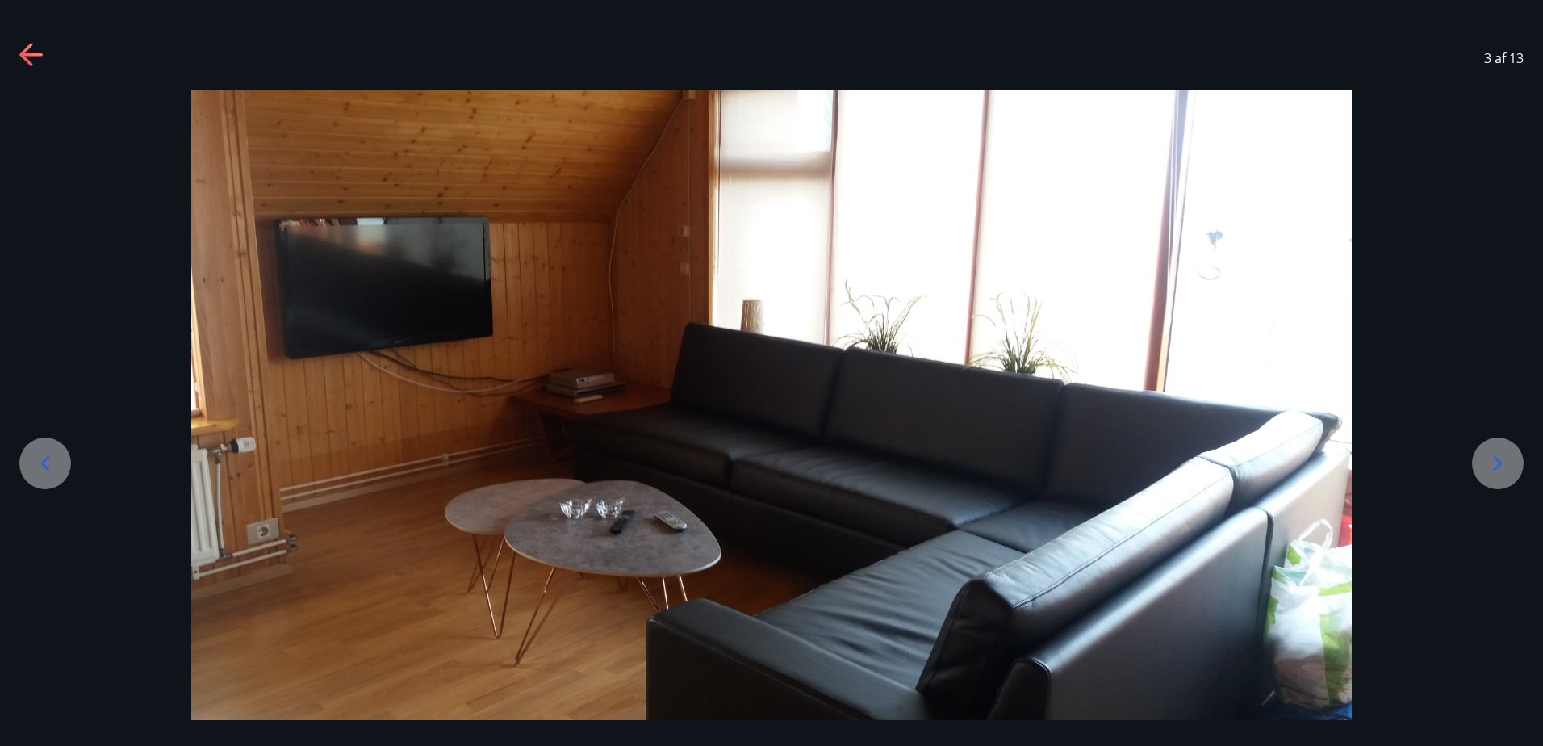
click at [1506, 456] on icon at bounding box center [1498, 463] width 26 height 26
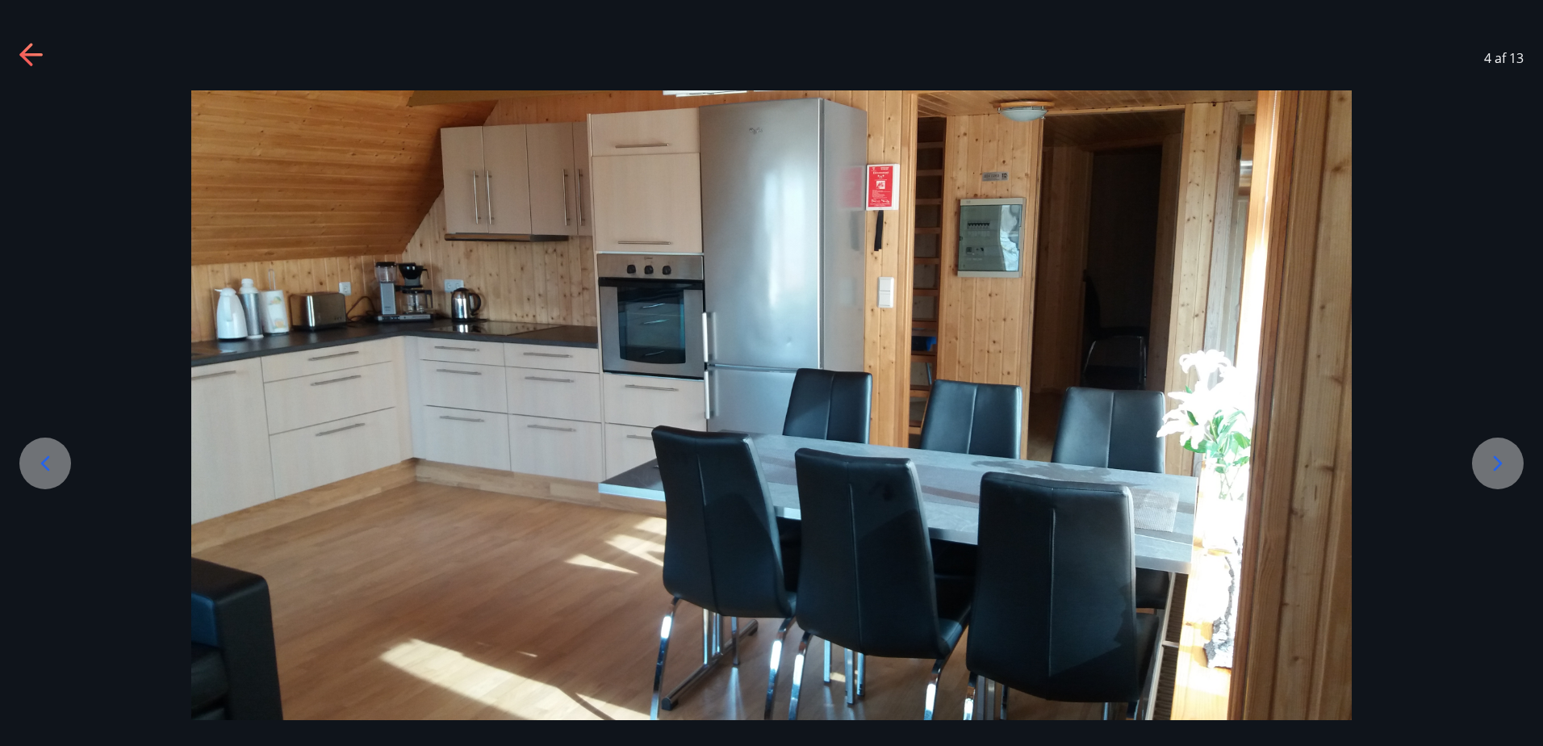
click at [1506, 456] on icon at bounding box center [1498, 463] width 26 height 26
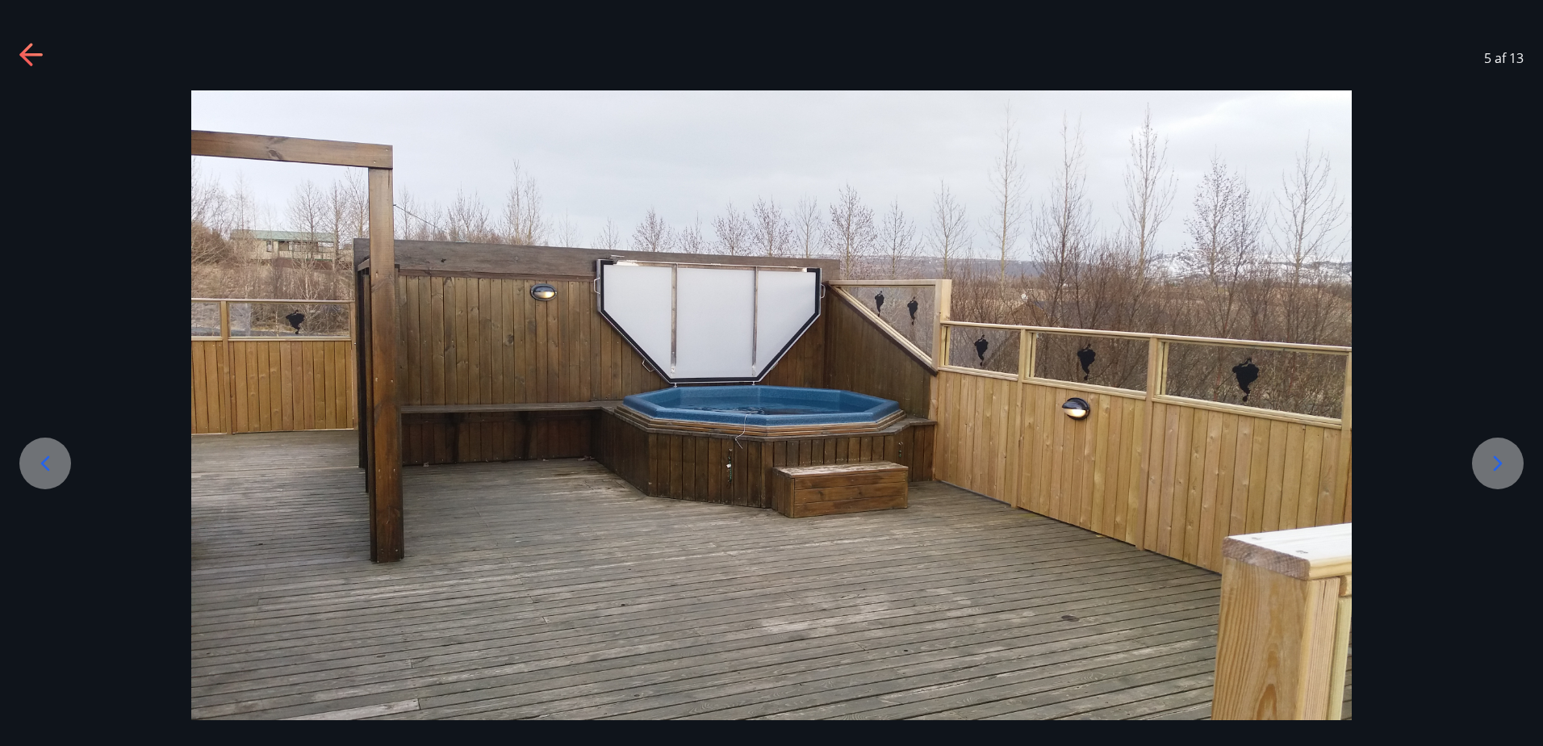
click at [1506, 456] on icon at bounding box center [1498, 463] width 26 height 26
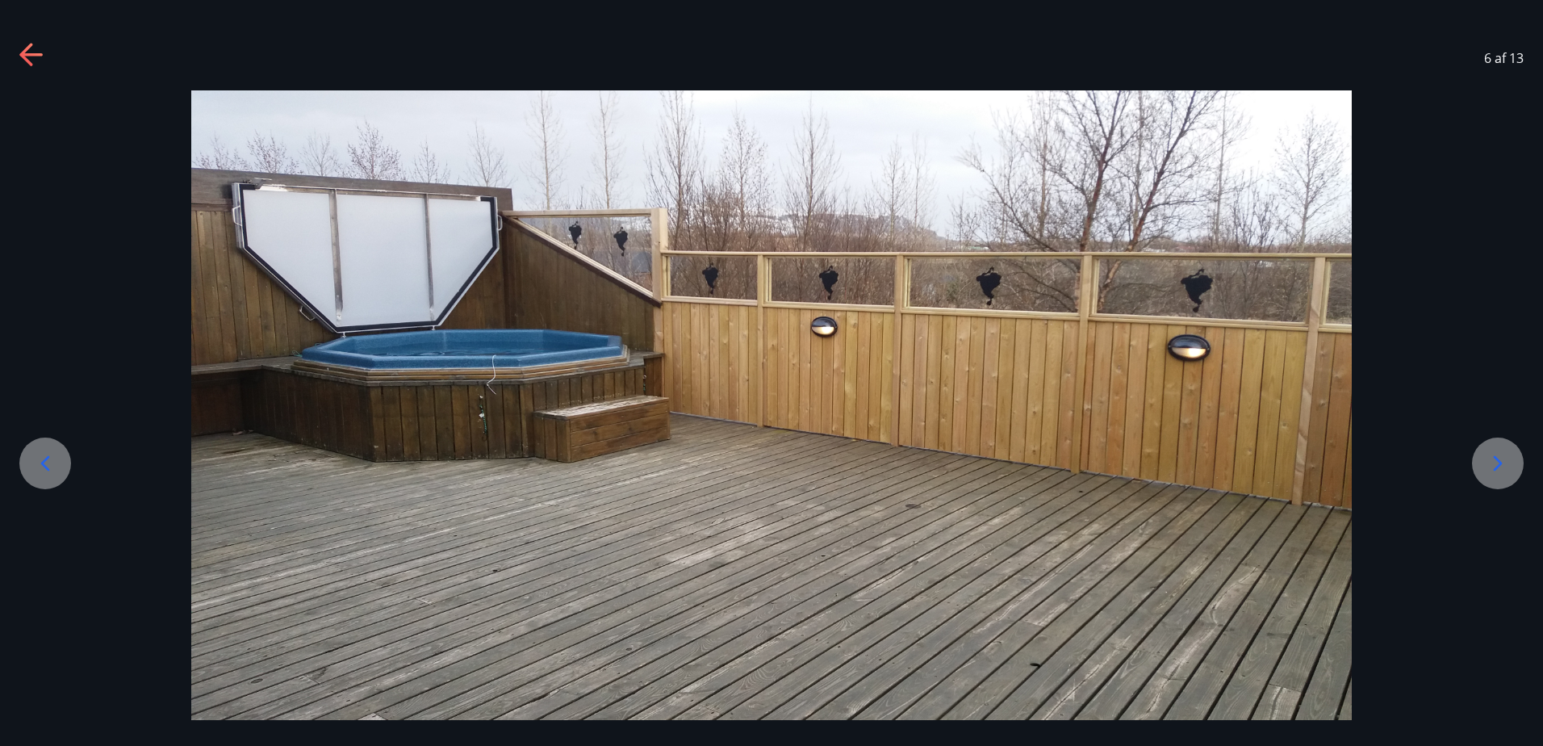
click at [1506, 456] on icon at bounding box center [1498, 463] width 26 height 26
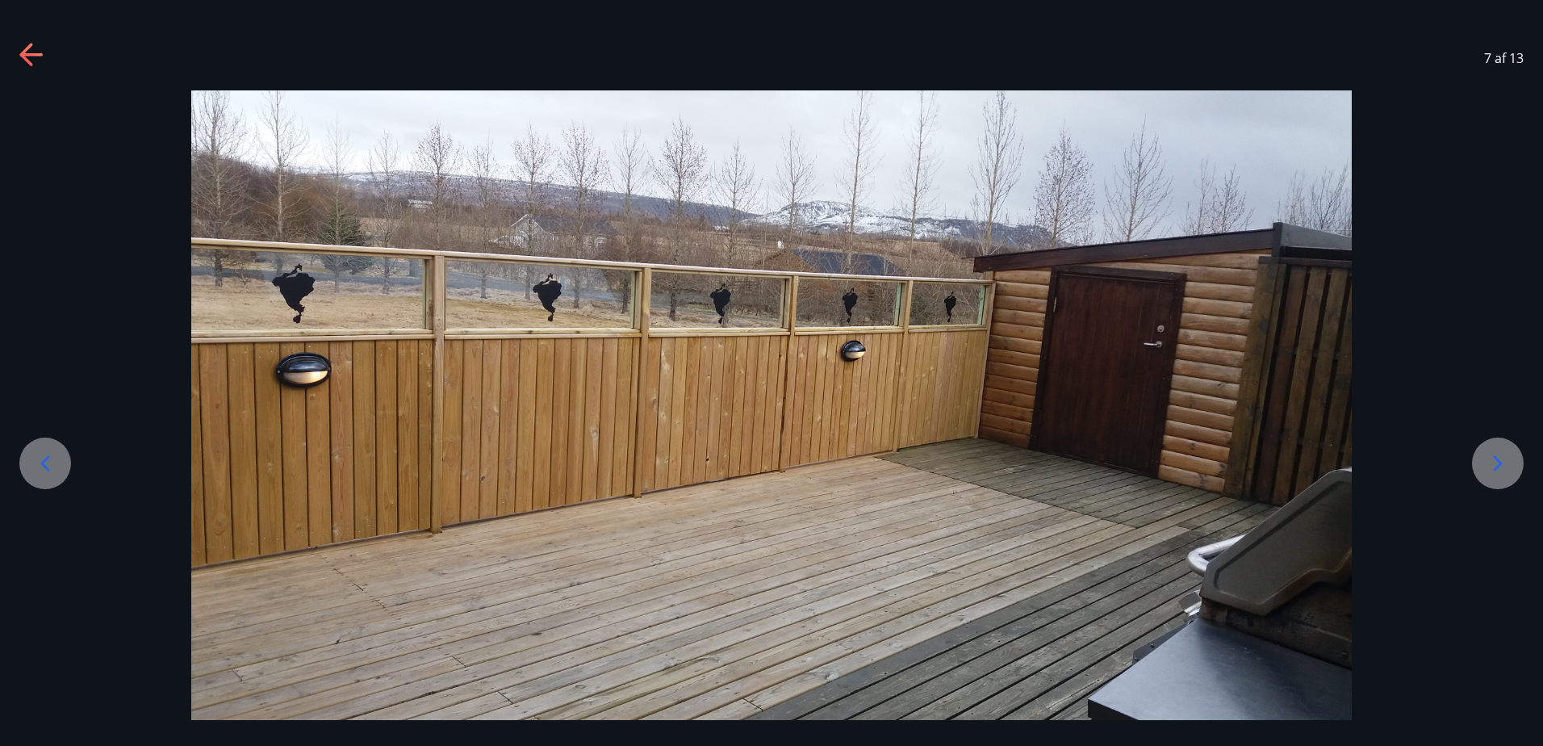
click at [32, 55] on icon at bounding box center [30, 54] width 23 height 3
